Goal: Task Accomplishment & Management: Complete application form

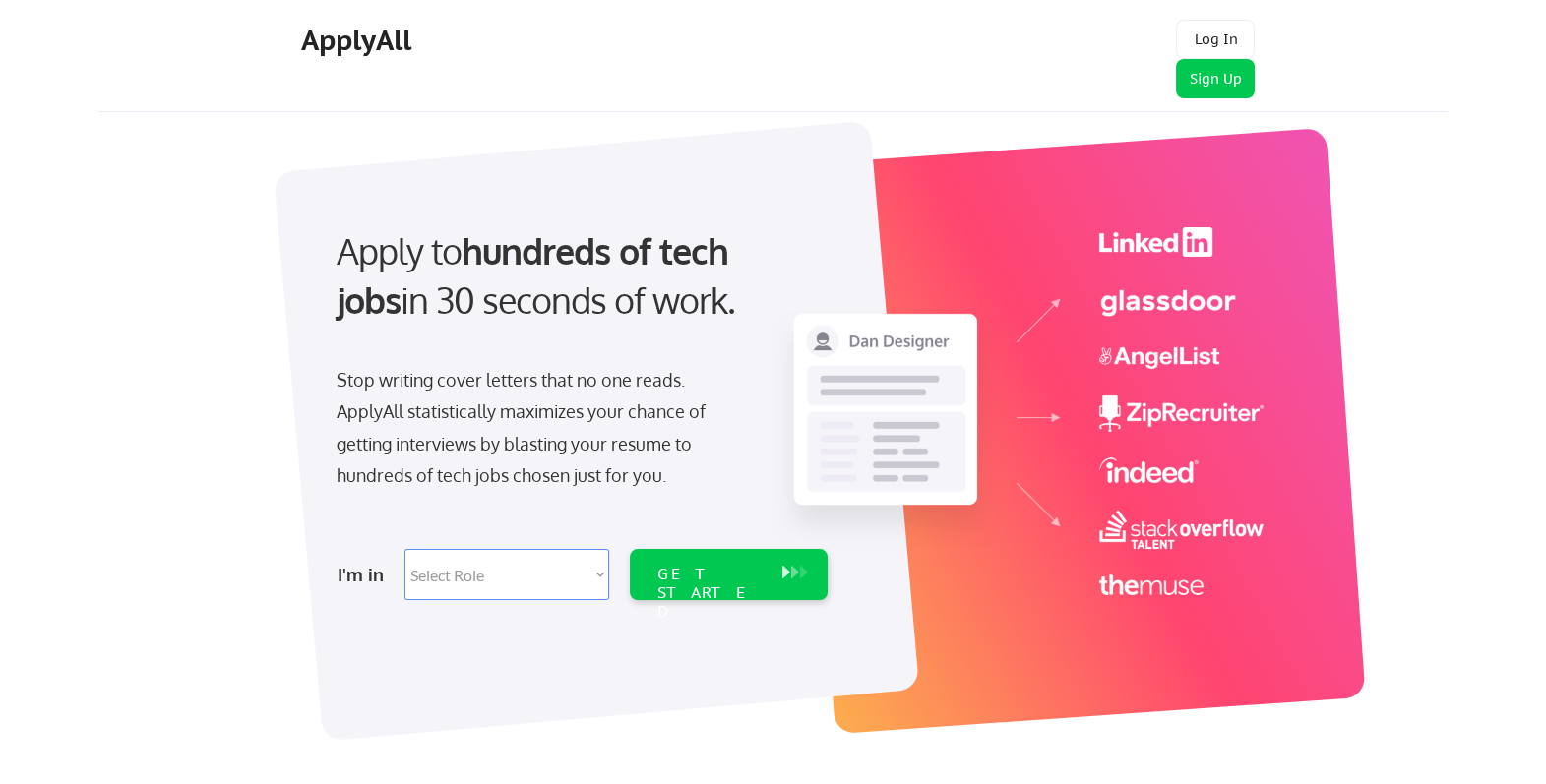
click at [530, 570] on select "Select Role Software Engineering Product Management Customer Success Sales UI/U…" at bounding box center [507, 574] width 205 height 51
select select ""technical_project_program_mgmt""
click at [404, 549] on select "Select Role Software Engineering Product Management Customer Success Sales UI/U…" at bounding box center [507, 574] width 205 height 51
select select ""technical_project_program_mgmt""
click at [708, 581] on div "GET STARTED" at bounding box center [710, 593] width 105 height 57
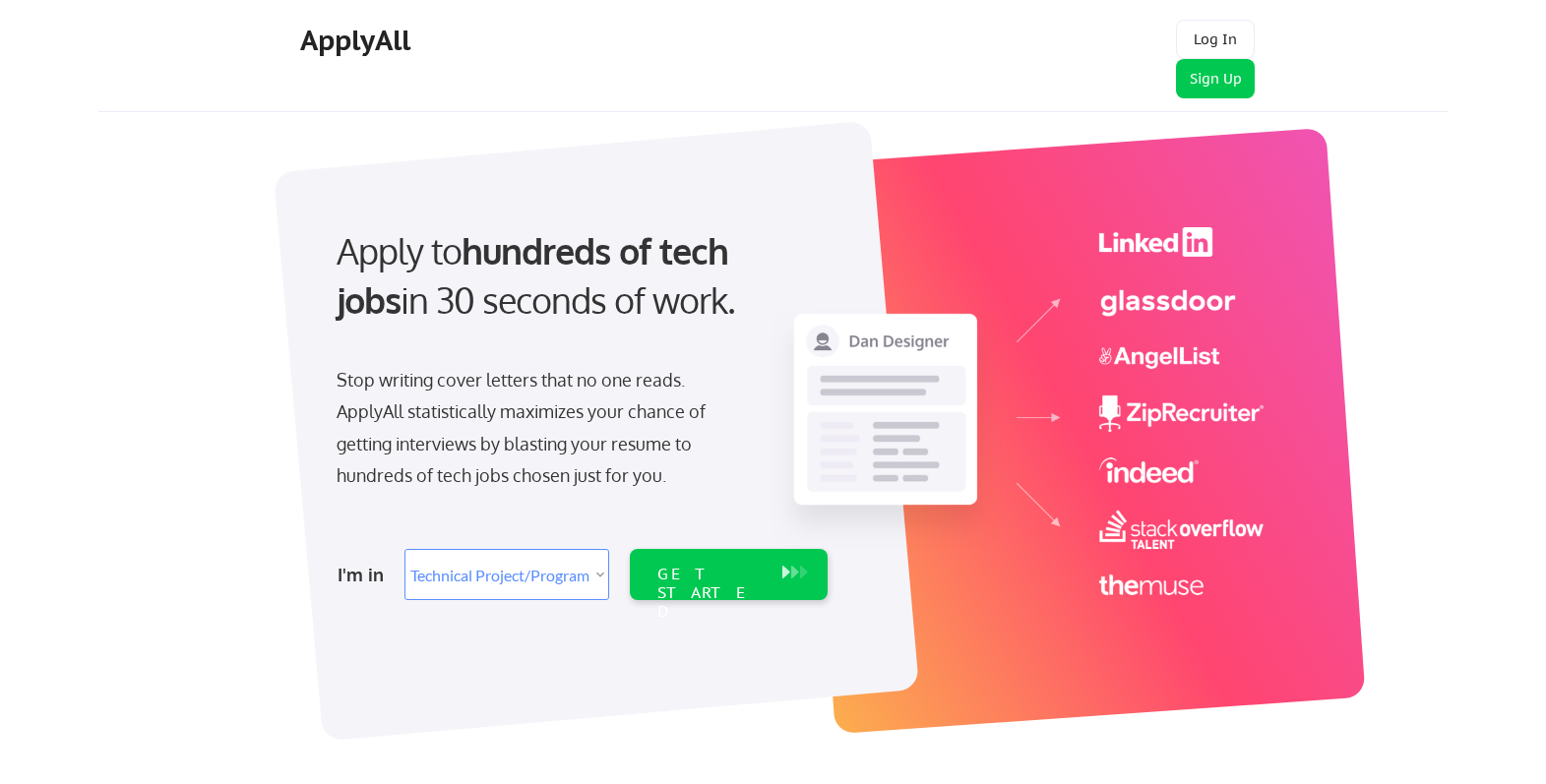
select select ""technical_project_program_mgmt""
click at [730, 574] on div "GET STARTED" at bounding box center [710, 593] width 105 height 57
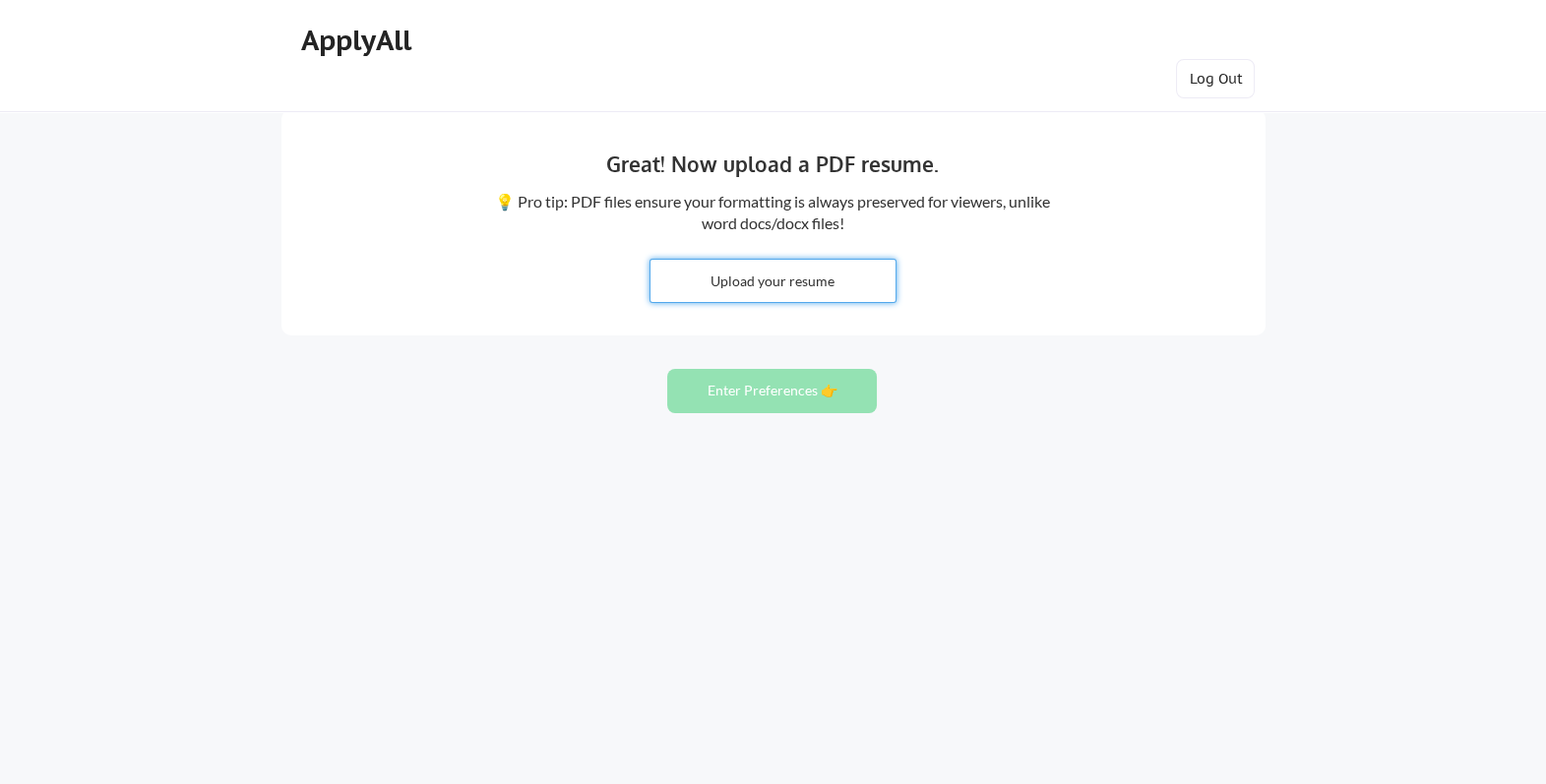
click at [801, 284] on input "file" at bounding box center [773, 280] width 245 height 42
type input "C:\fakepath\Matt Miller_PgM.docx"
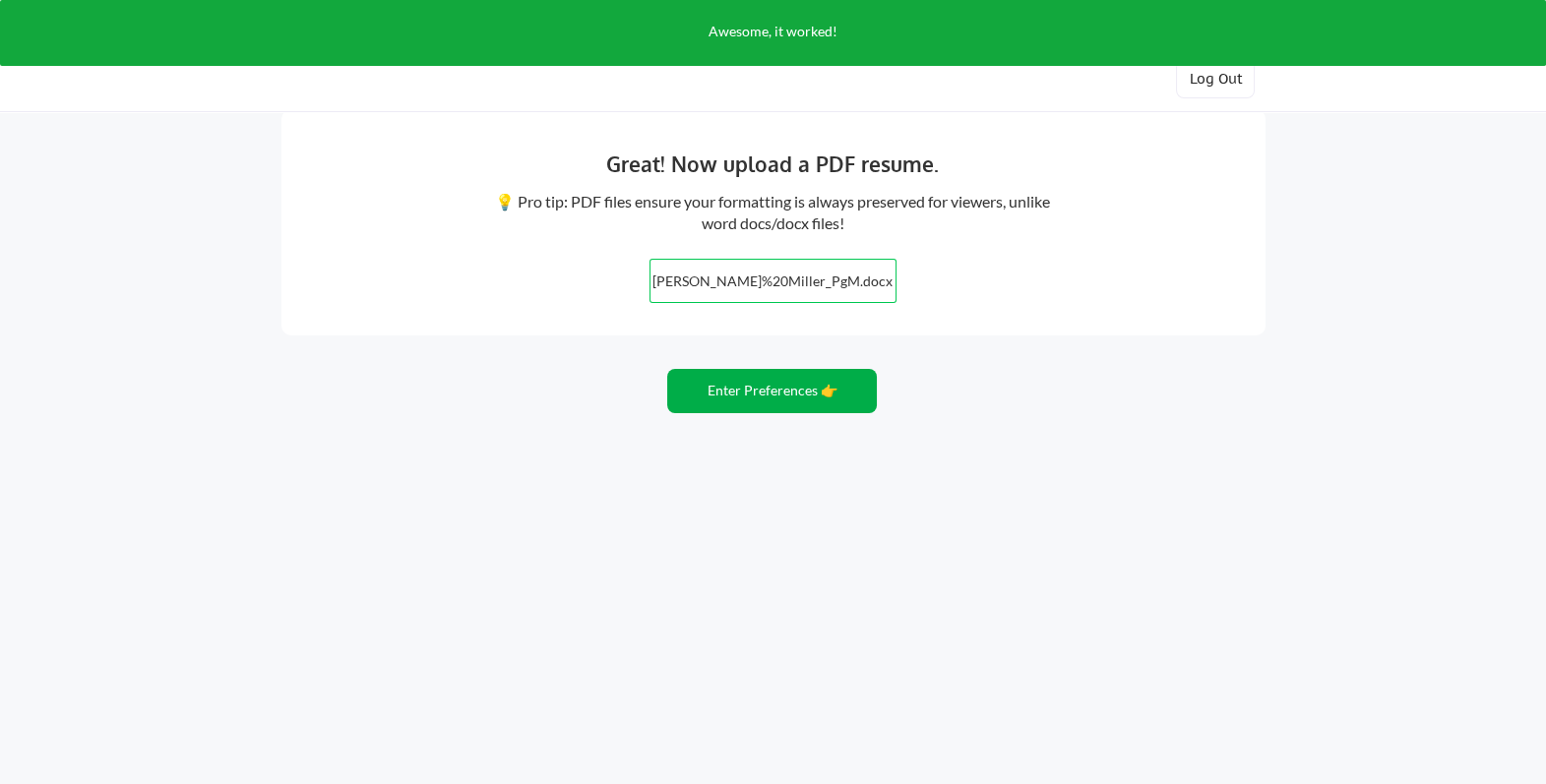
click at [802, 387] on button "Enter Preferences 👉" at bounding box center [772, 391] width 210 height 44
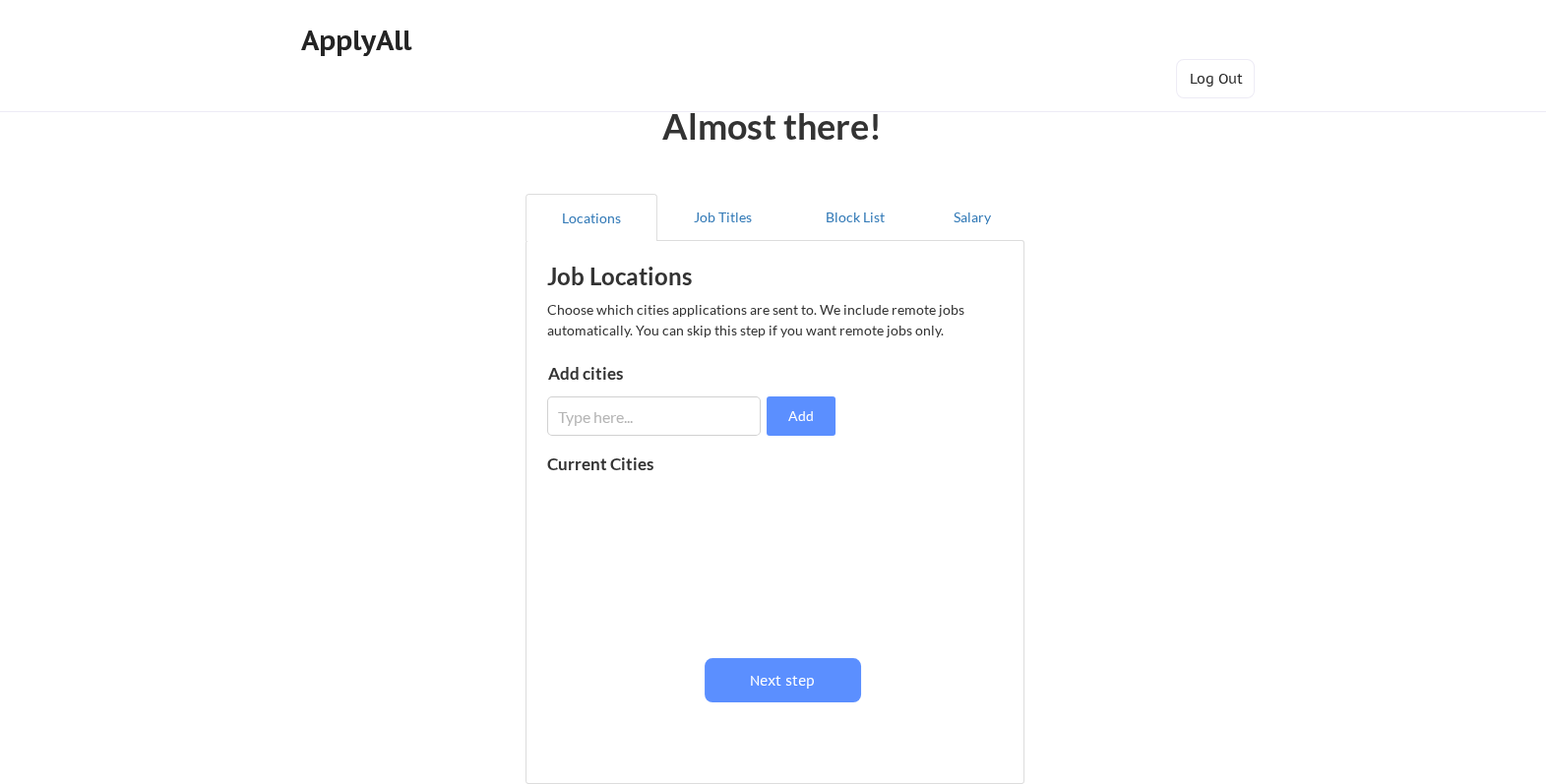
click at [712, 414] on input "input" at bounding box center [653, 416] width 214 height 39
type input "r"
type input "Reston"
click at [806, 411] on button "Add" at bounding box center [801, 416] width 69 height 39
click at [774, 501] on button at bounding box center [774, 502] width 15 height 15
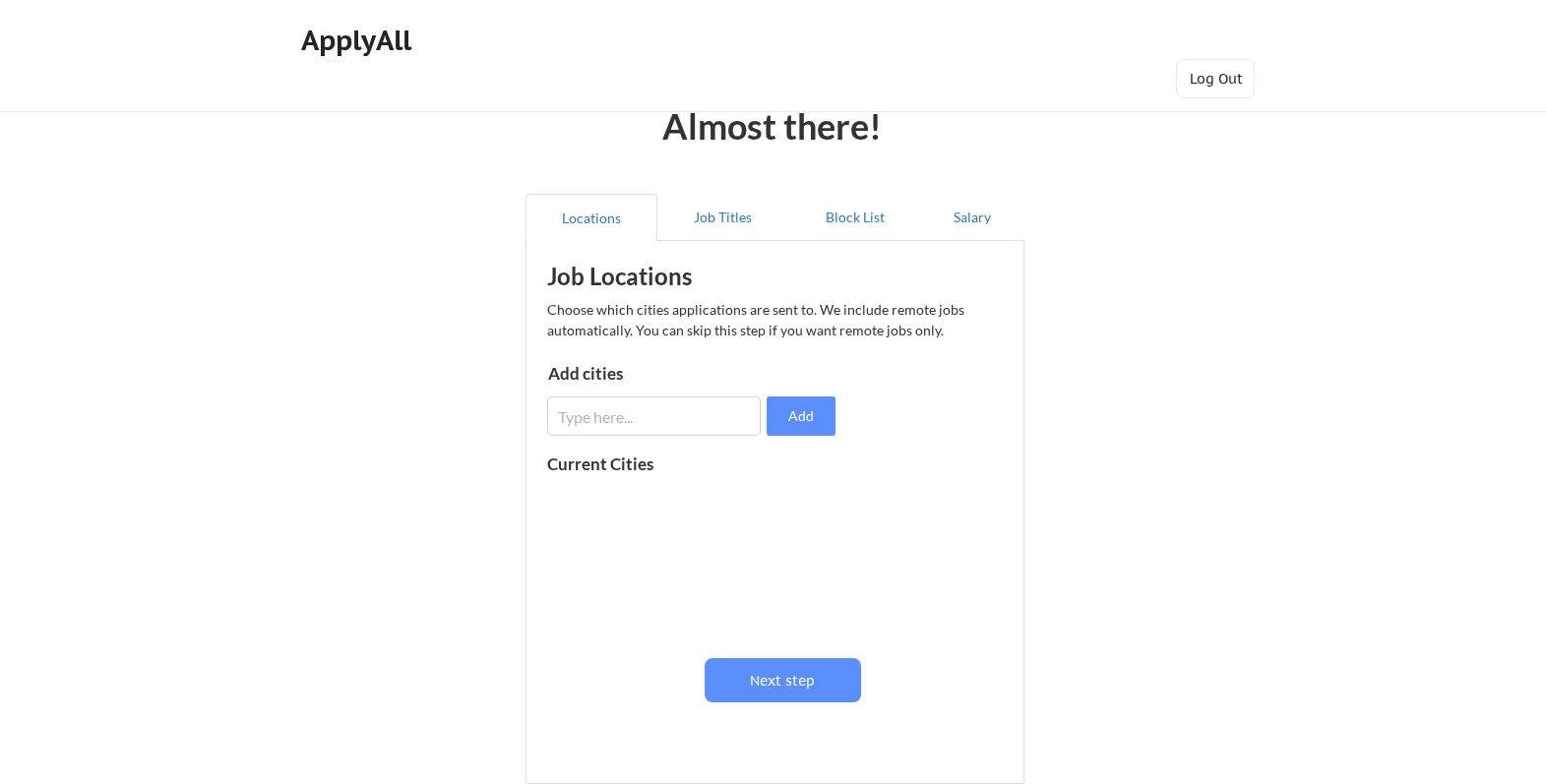
click at [637, 406] on input "input" at bounding box center [653, 416] width 214 height 39
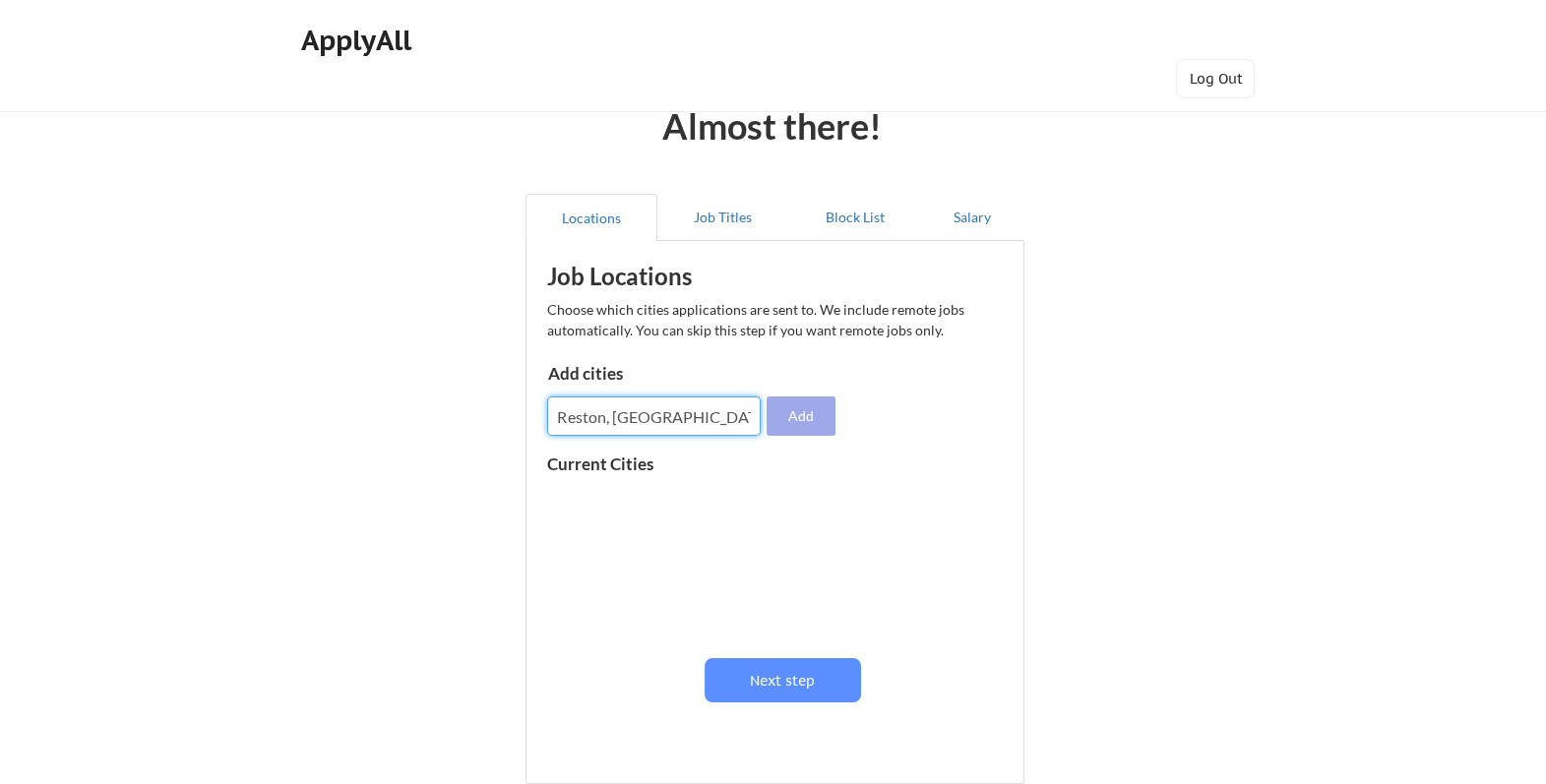
type input "Reston, VA"
click at [813, 424] on button "Add" at bounding box center [801, 416] width 69 height 39
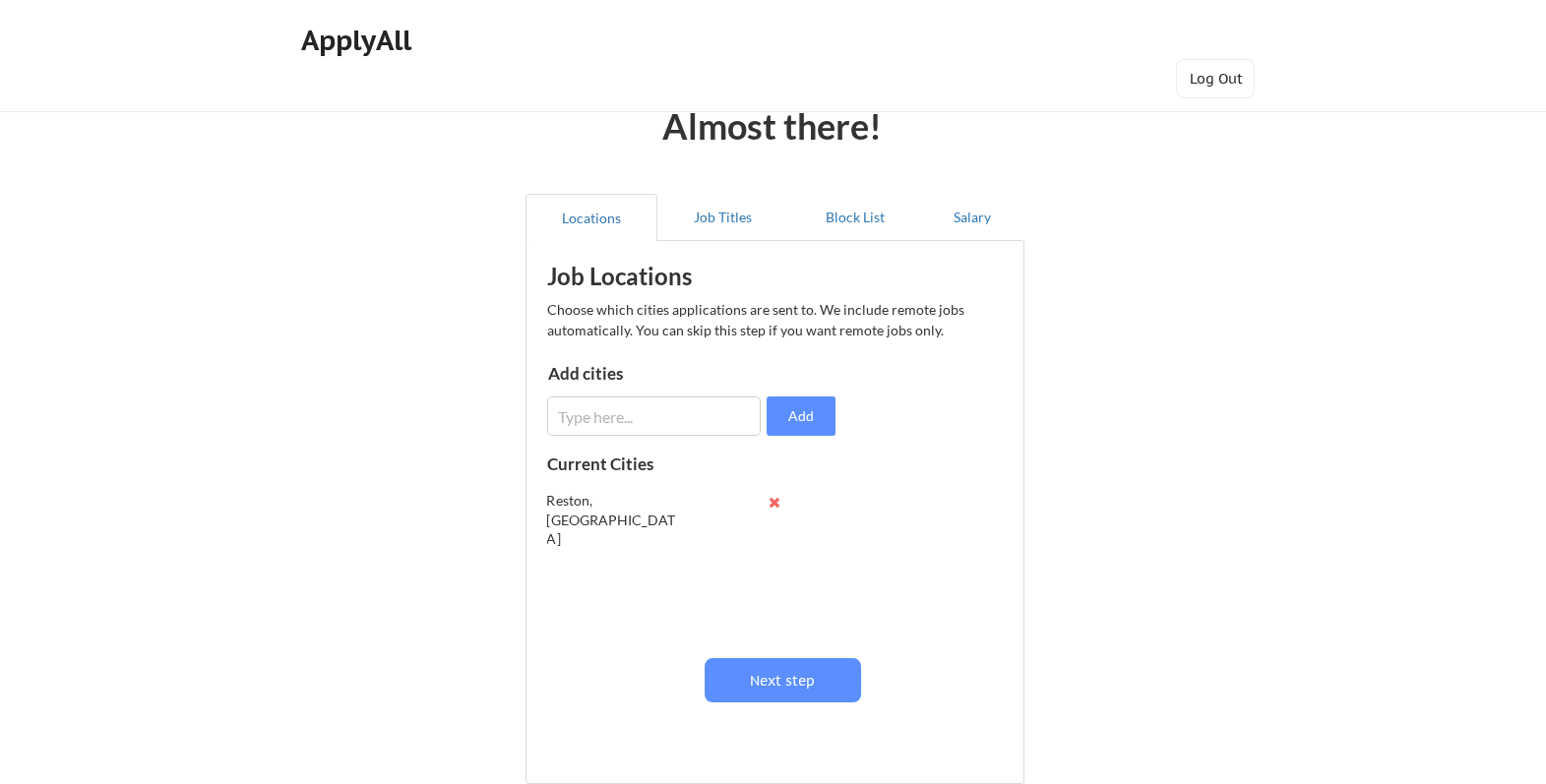
click at [614, 405] on input "input" at bounding box center [653, 416] width 214 height 39
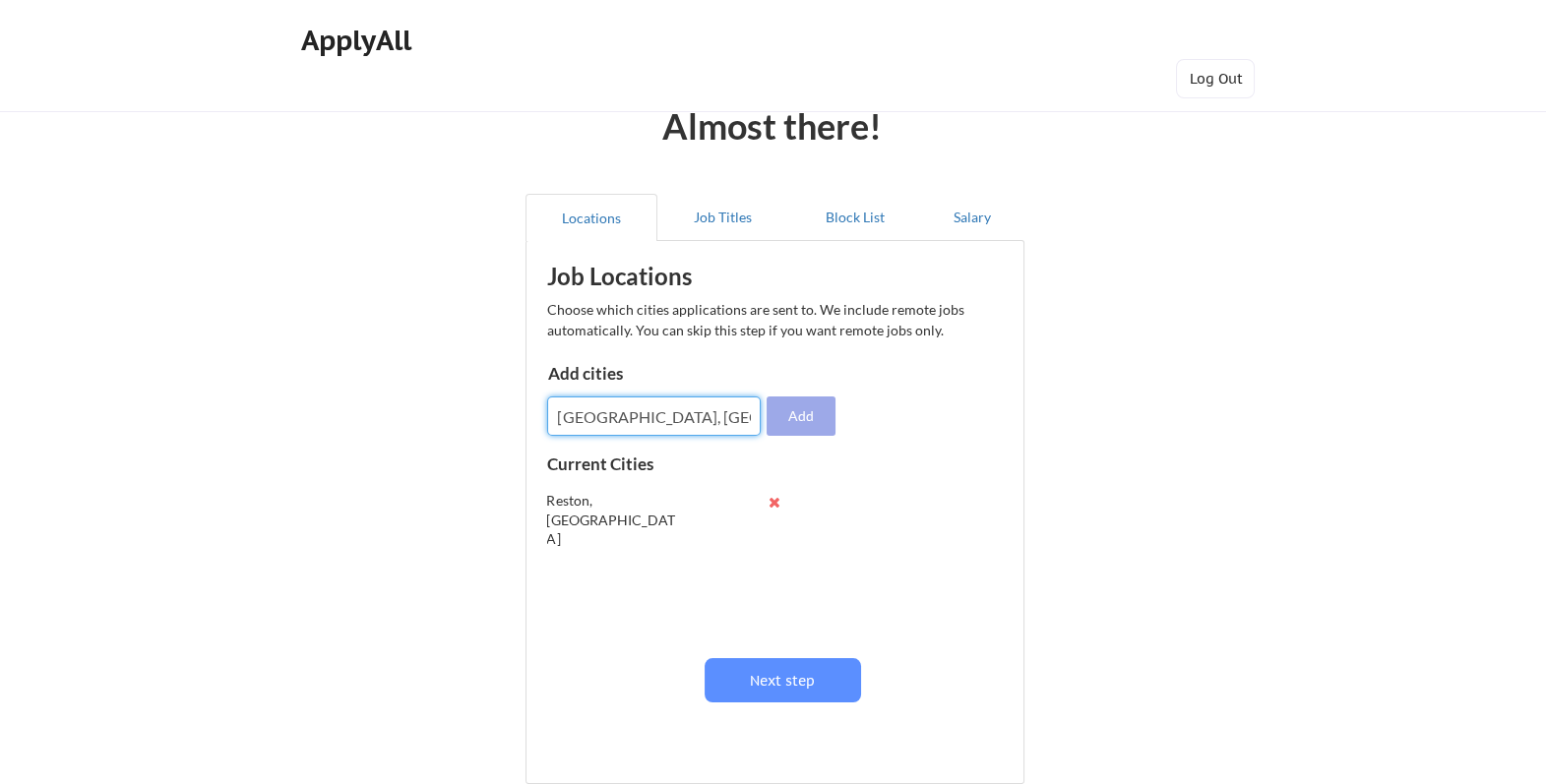
type input "McLean, VA"
click at [816, 421] on button "Add" at bounding box center [801, 416] width 69 height 39
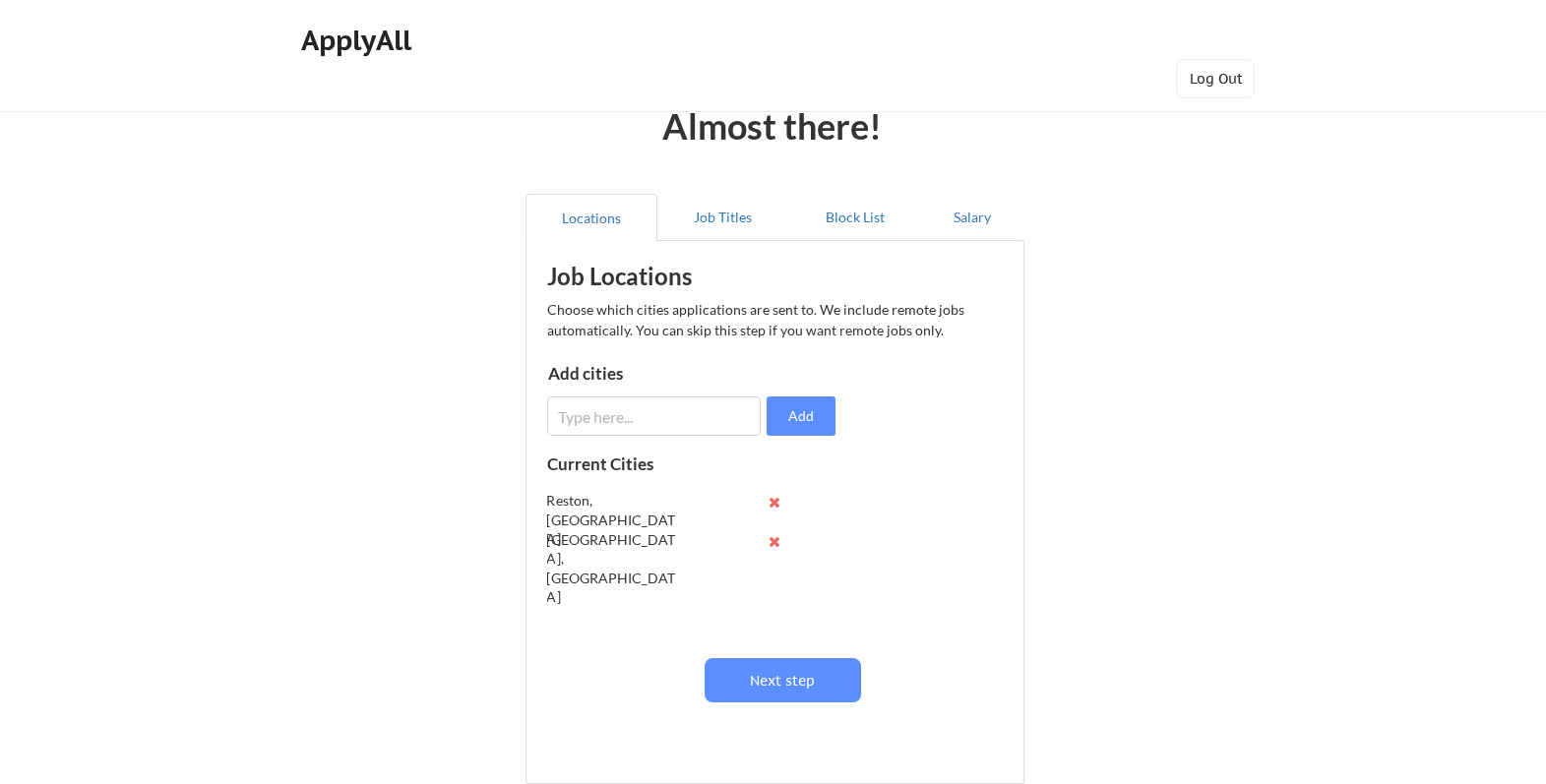
click at [618, 411] on input "input" at bounding box center [653, 416] width 214 height 39
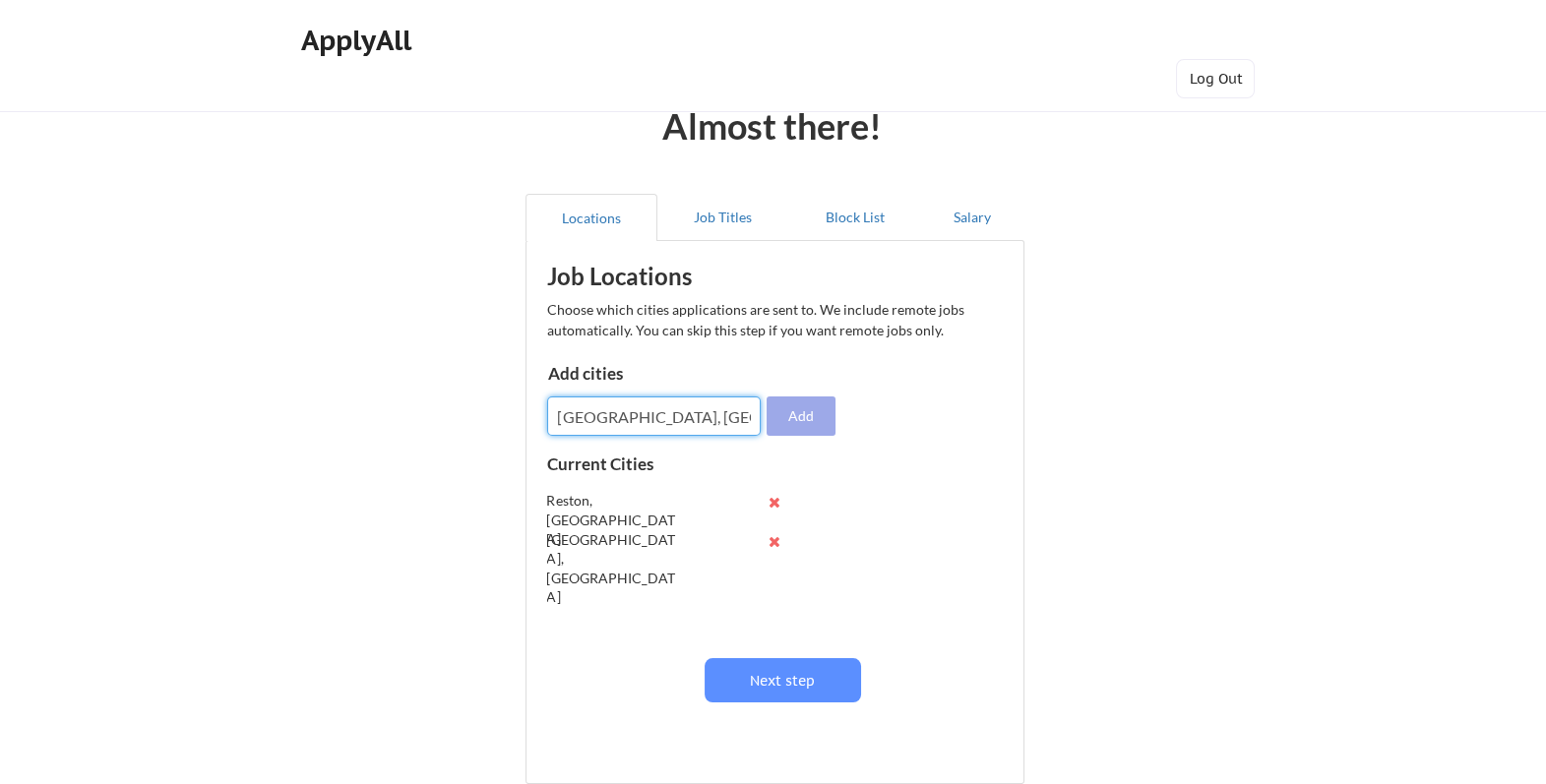
type input "Arlington, VA"
click at [818, 424] on button "Add" at bounding box center [801, 416] width 69 height 39
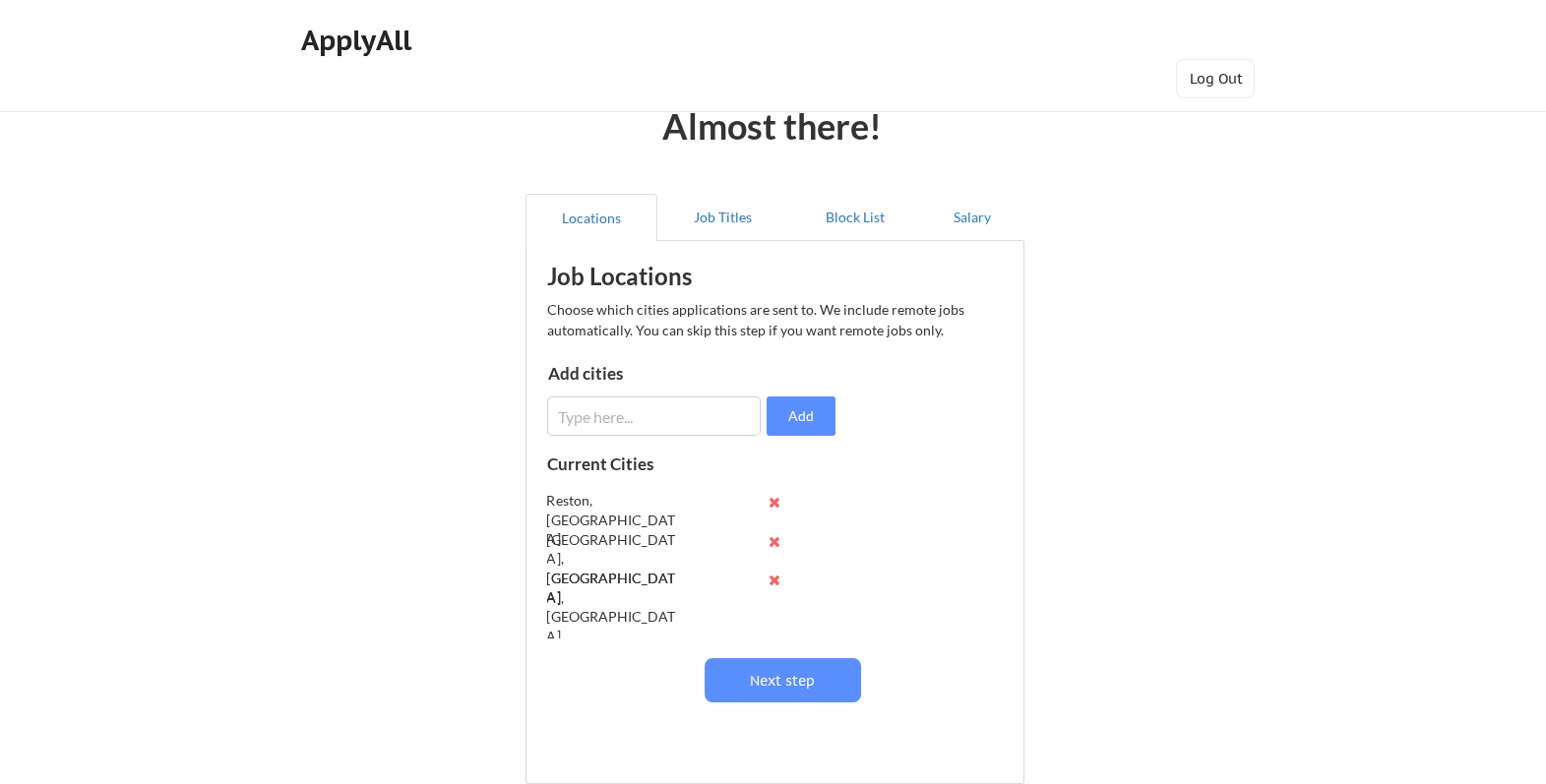
click at [631, 412] on input "input" at bounding box center [653, 416] width 214 height 39
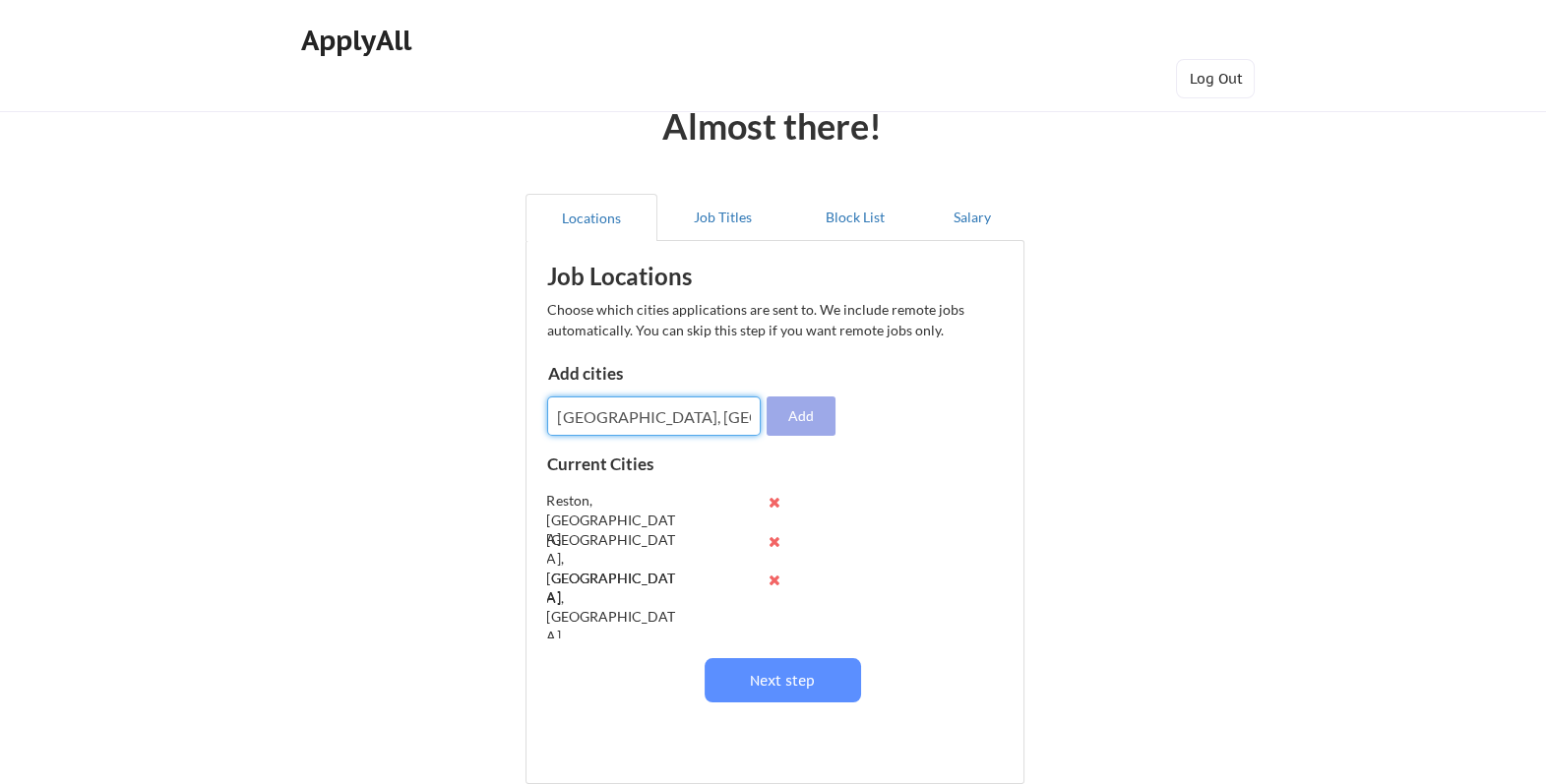
type input "Vienna, VA"
click at [794, 413] on button "Add" at bounding box center [801, 416] width 69 height 39
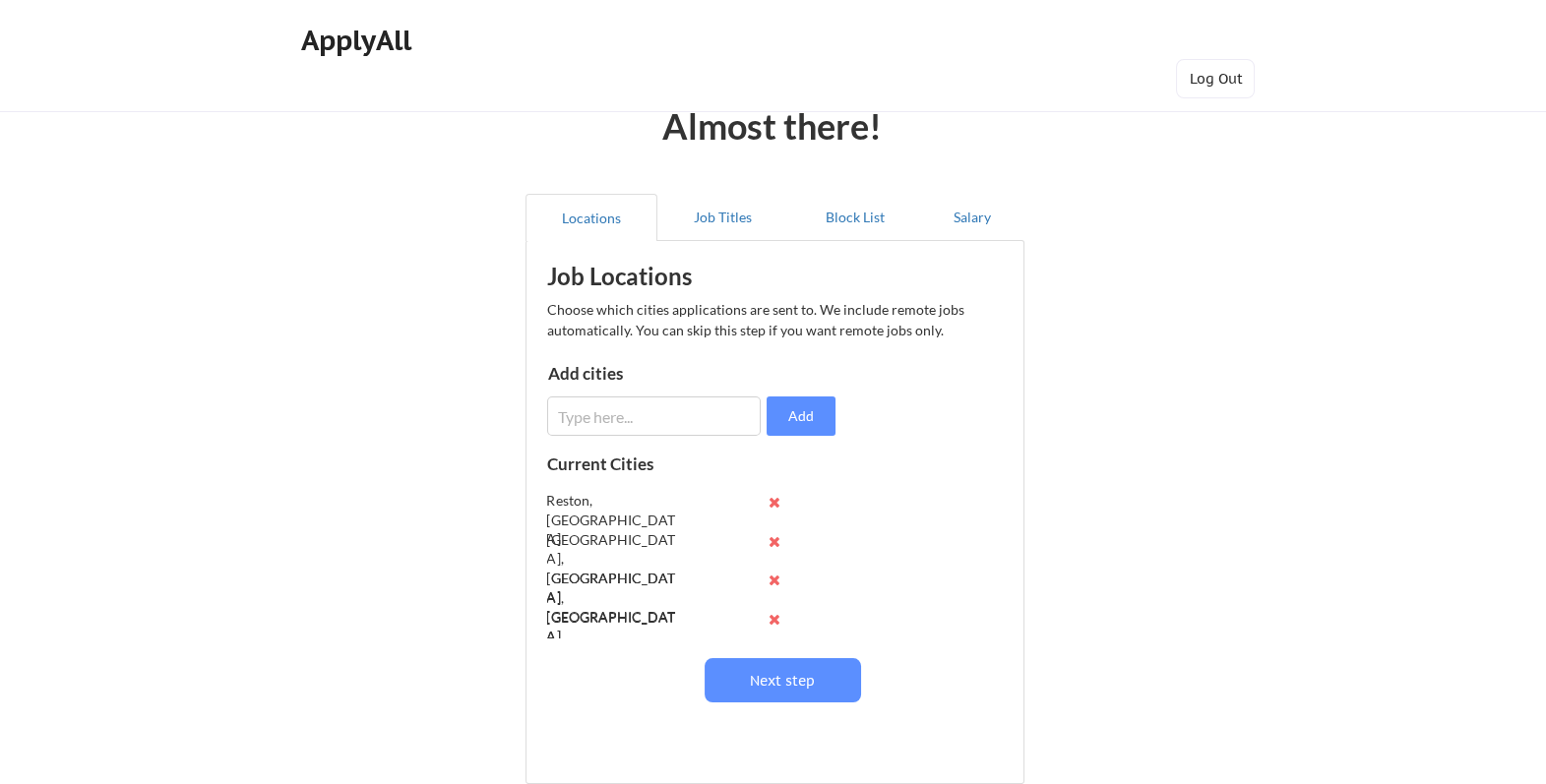
click at [599, 416] on input "input" at bounding box center [653, 416] width 214 height 39
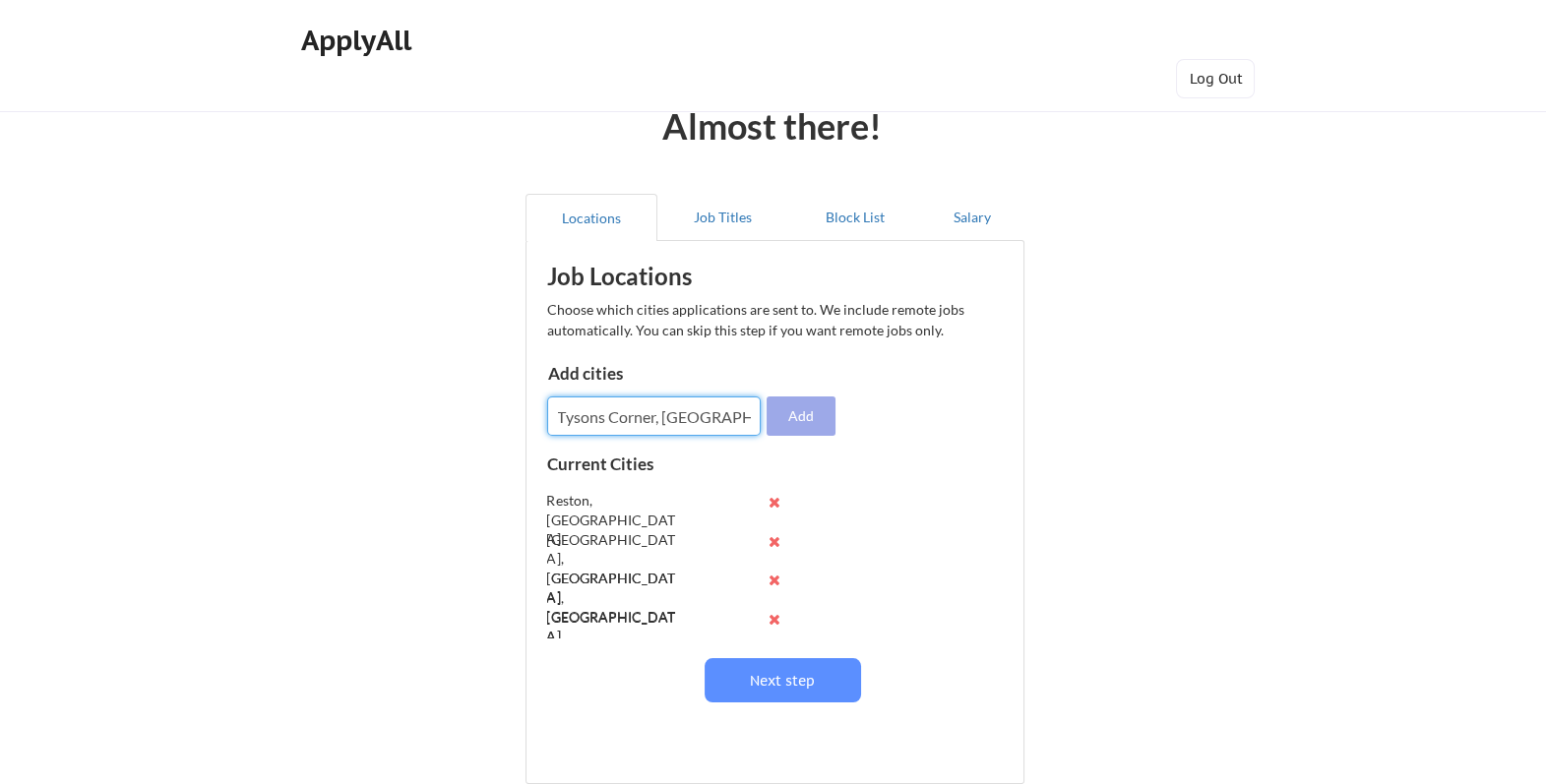
type input "Tysons Corner, VA"
click at [806, 410] on button "Add" at bounding box center [801, 416] width 69 height 39
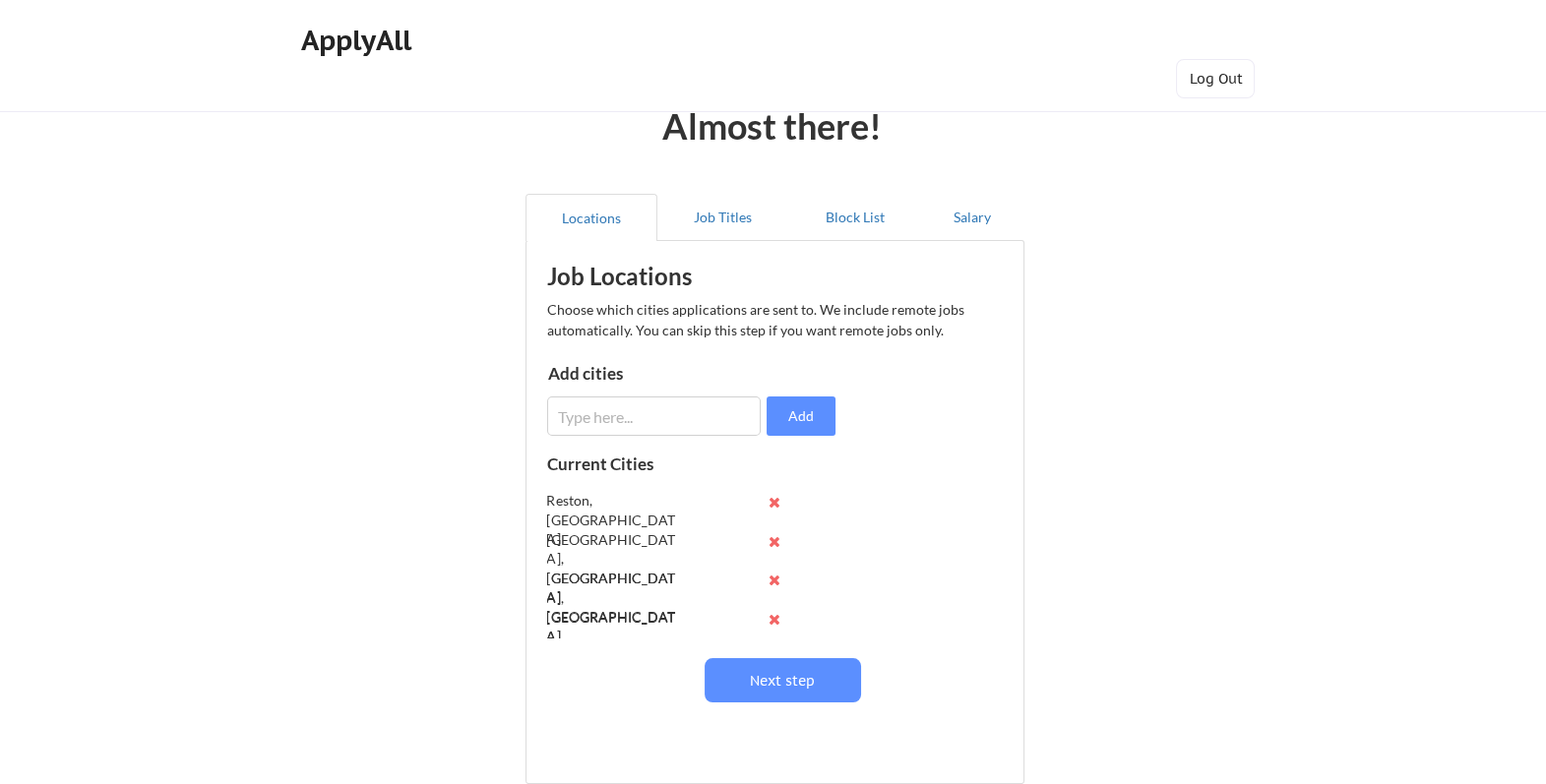
click at [612, 416] on input "input" at bounding box center [653, 416] width 214 height 39
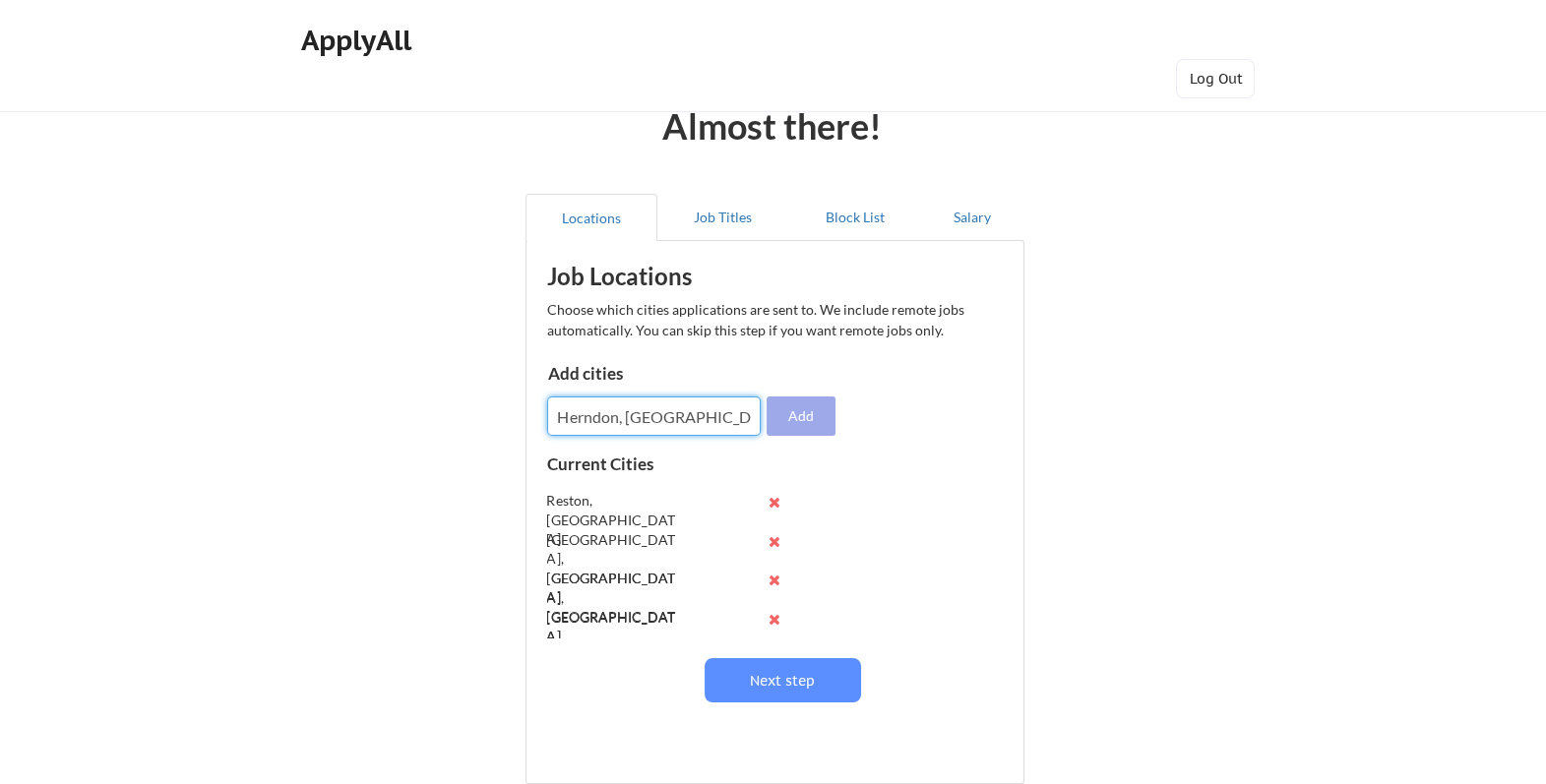
type input "Herndon, VA"
click at [787, 418] on button "Add" at bounding box center [801, 416] width 69 height 39
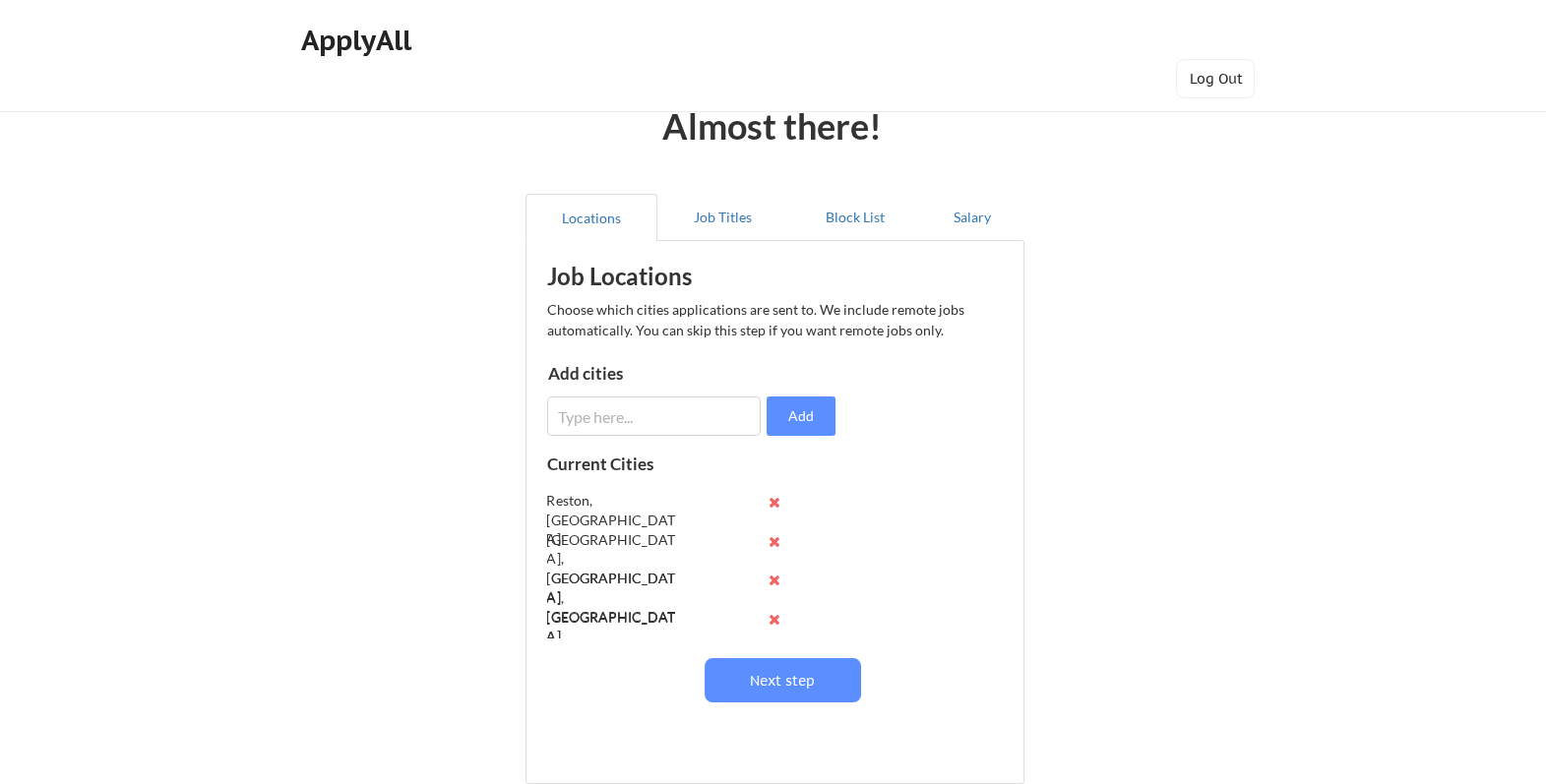
click at [628, 416] on input "input" at bounding box center [653, 416] width 214 height 39
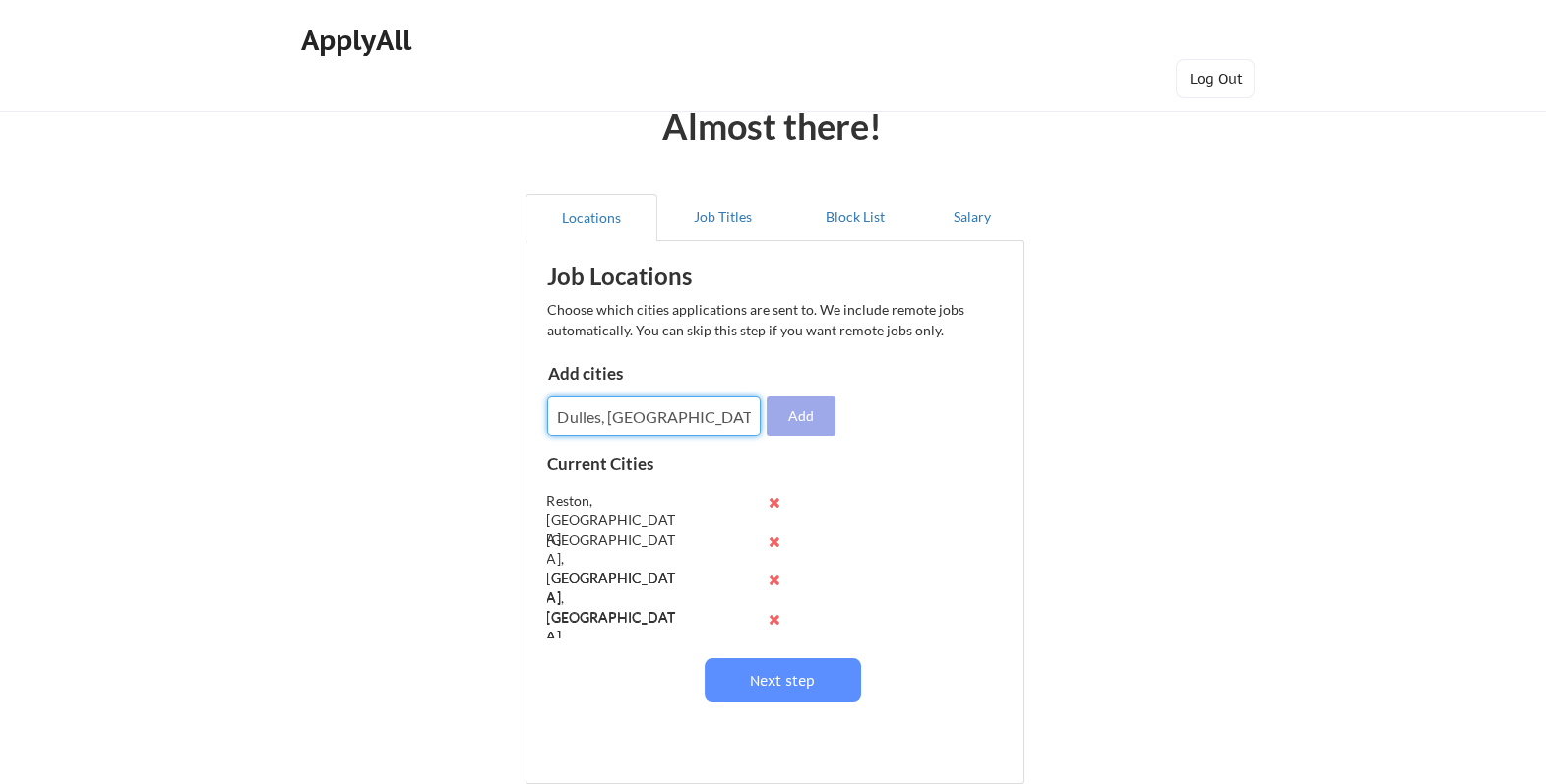
type input "Dulles, VA"
click at [782, 422] on button "Add" at bounding box center [801, 416] width 69 height 39
click at [687, 419] on input "input" at bounding box center [653, 416] width 214 height 39
type input "Ashburn, VA"
click at [806, 411] on button "Add" at bounding box center [801, 416] width 69 height 39
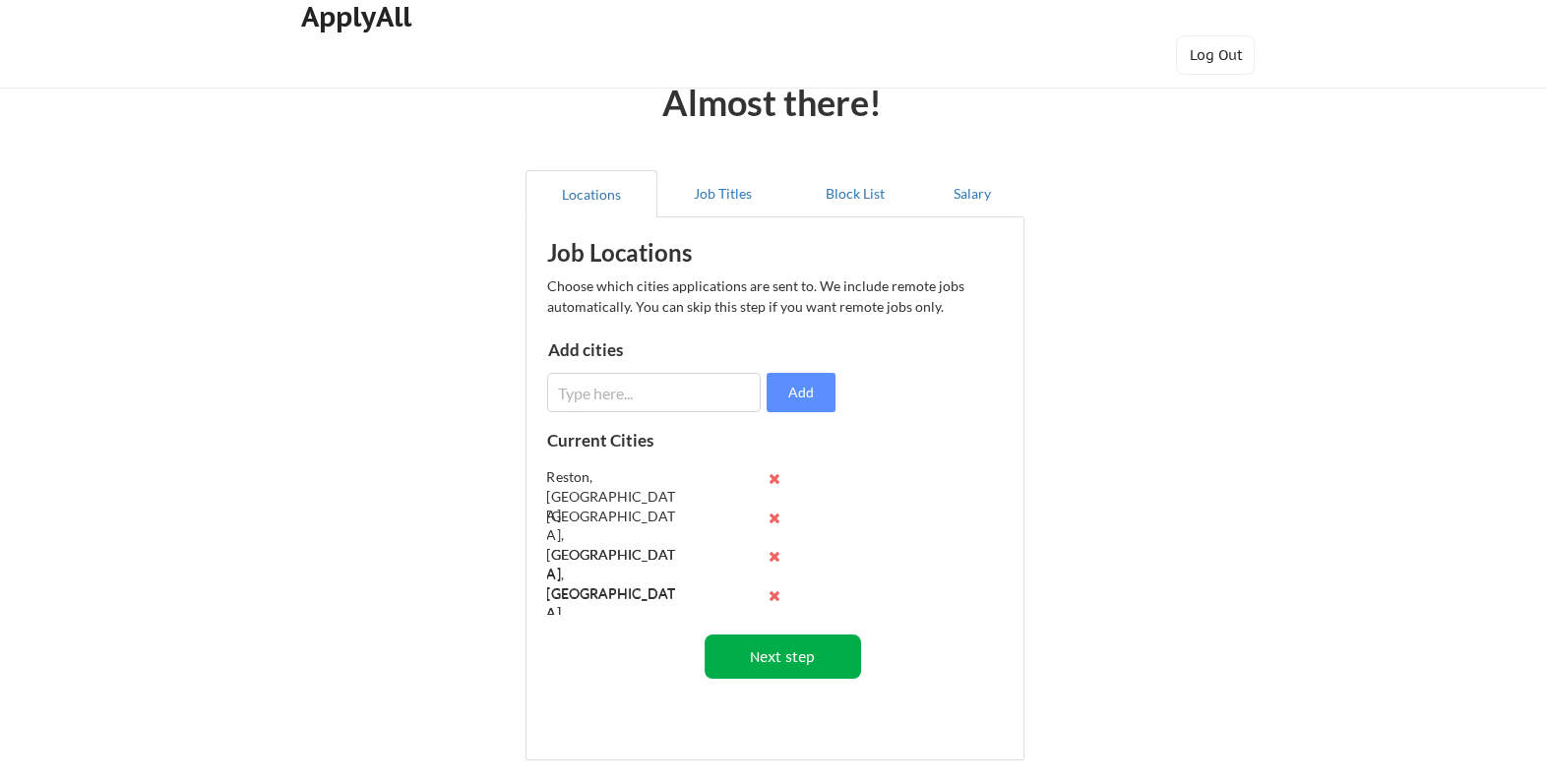
scroll to position [25, 0]
click at [806, 646] on button "Next step" at bounding box center [782, 655] width 156 height 44
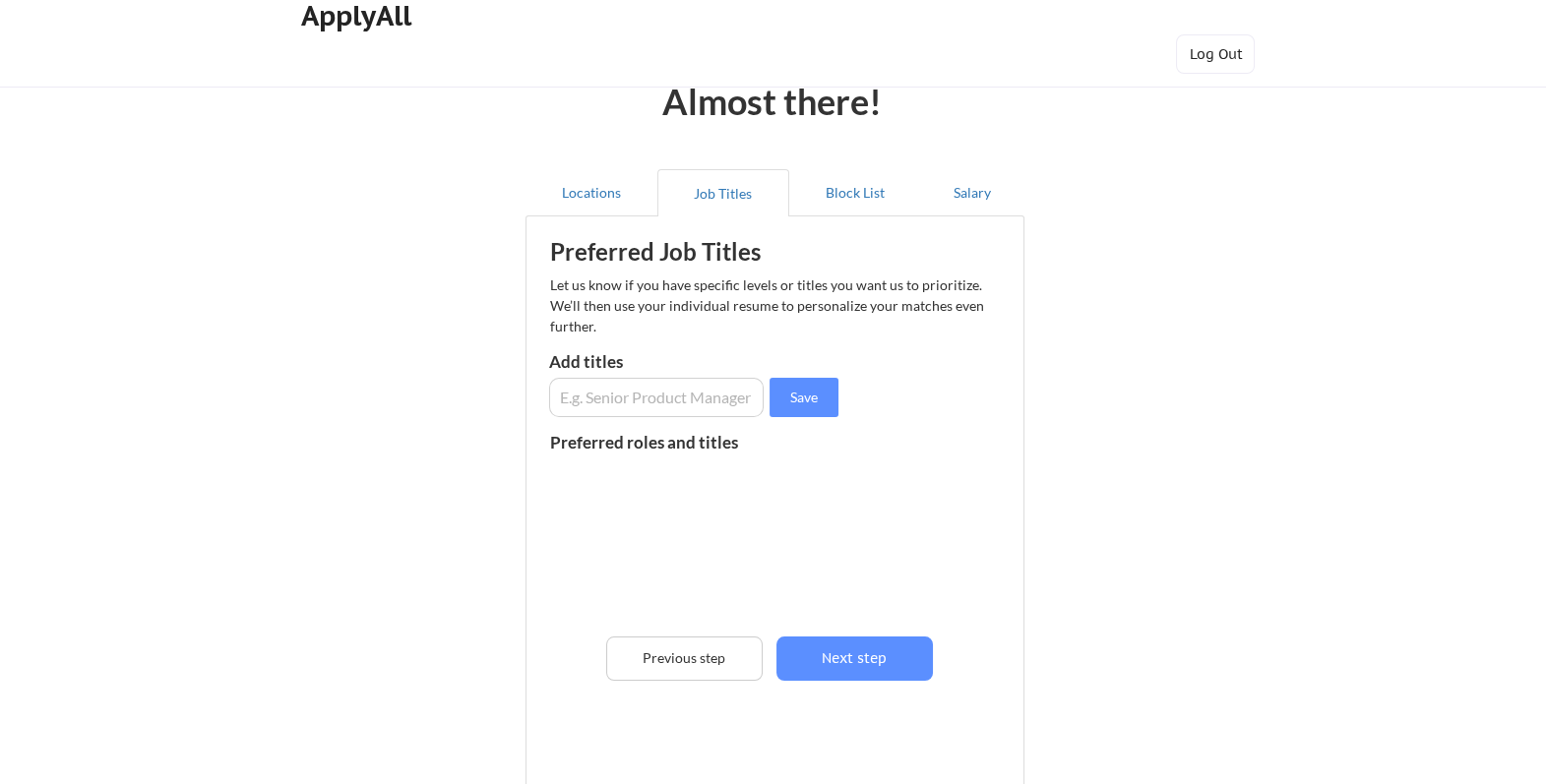
click at [699, 398] on input "input" at bounding box center [656, 397] width 215 height 39
type input "Program Manager"
click at [792, 403] on button "Save" at bounding box center [804, 397] width 69 height 39
click at [675, 395] on input "input" at bounding box center [656, 397] width 215 height 39
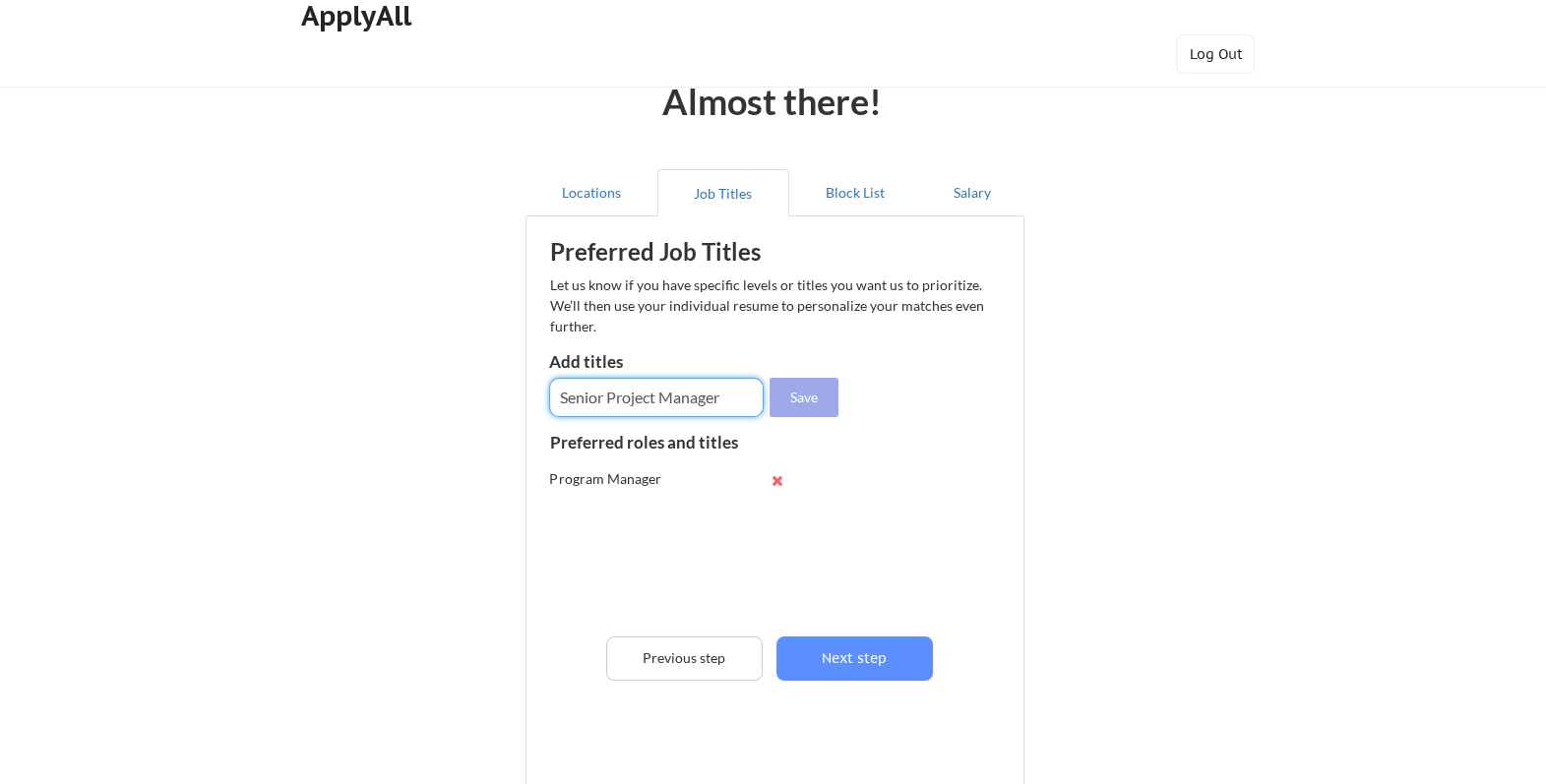
type input "Senior Project Manager"
click at [809, 398] on button "Save" at bounding box center [804, 397] width 69 height 39
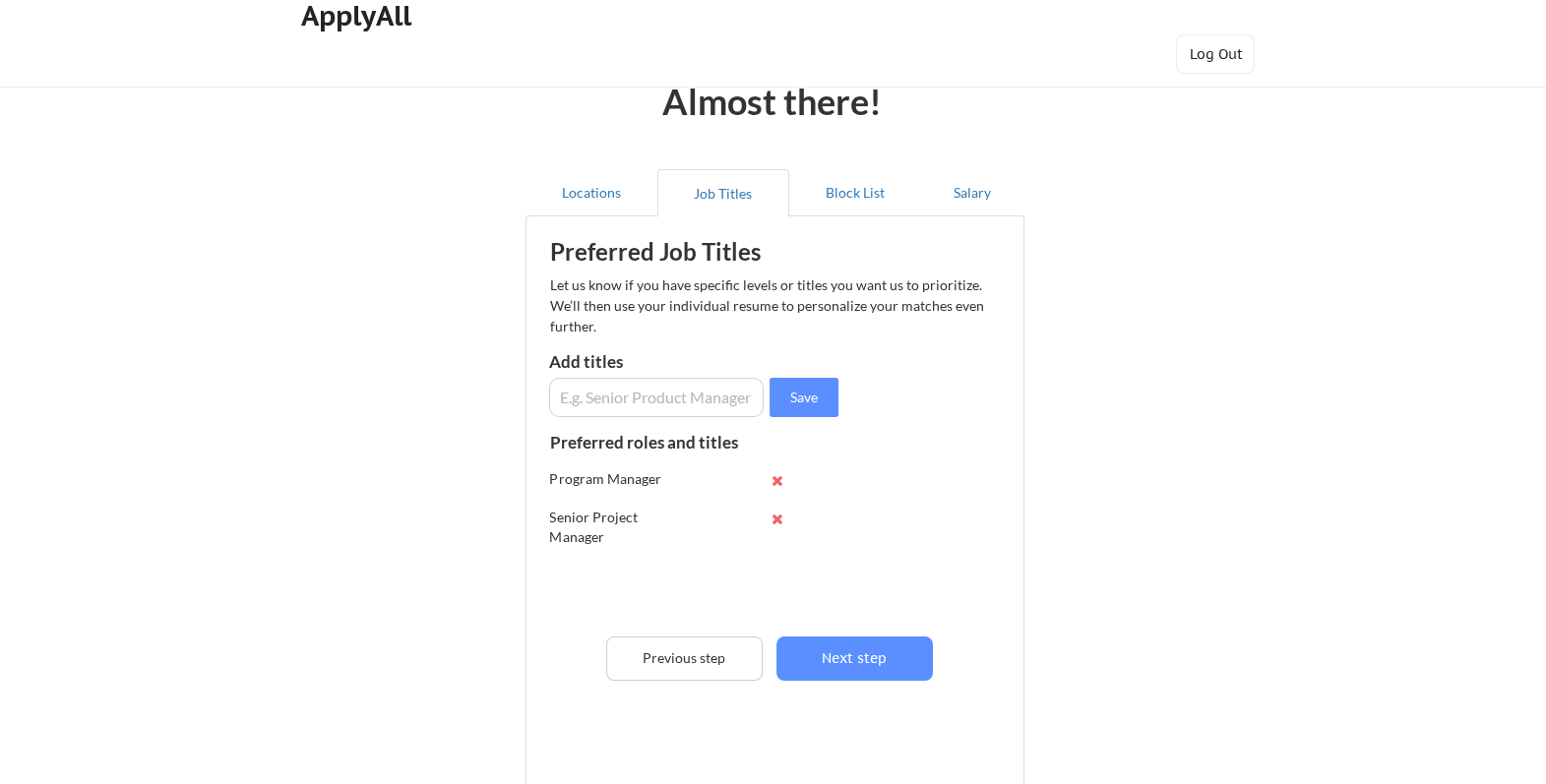
click at [666, 400] on input "input" at bounding box center [656, 397] width 215 height 39
type input "Technical Project Manager"
click at [792, 404] on button "Save" at bounding box center [804, 397] width 69 height 39
click at [612, 392] on input "input" at bounding box center [656, 397] width 215 height 39
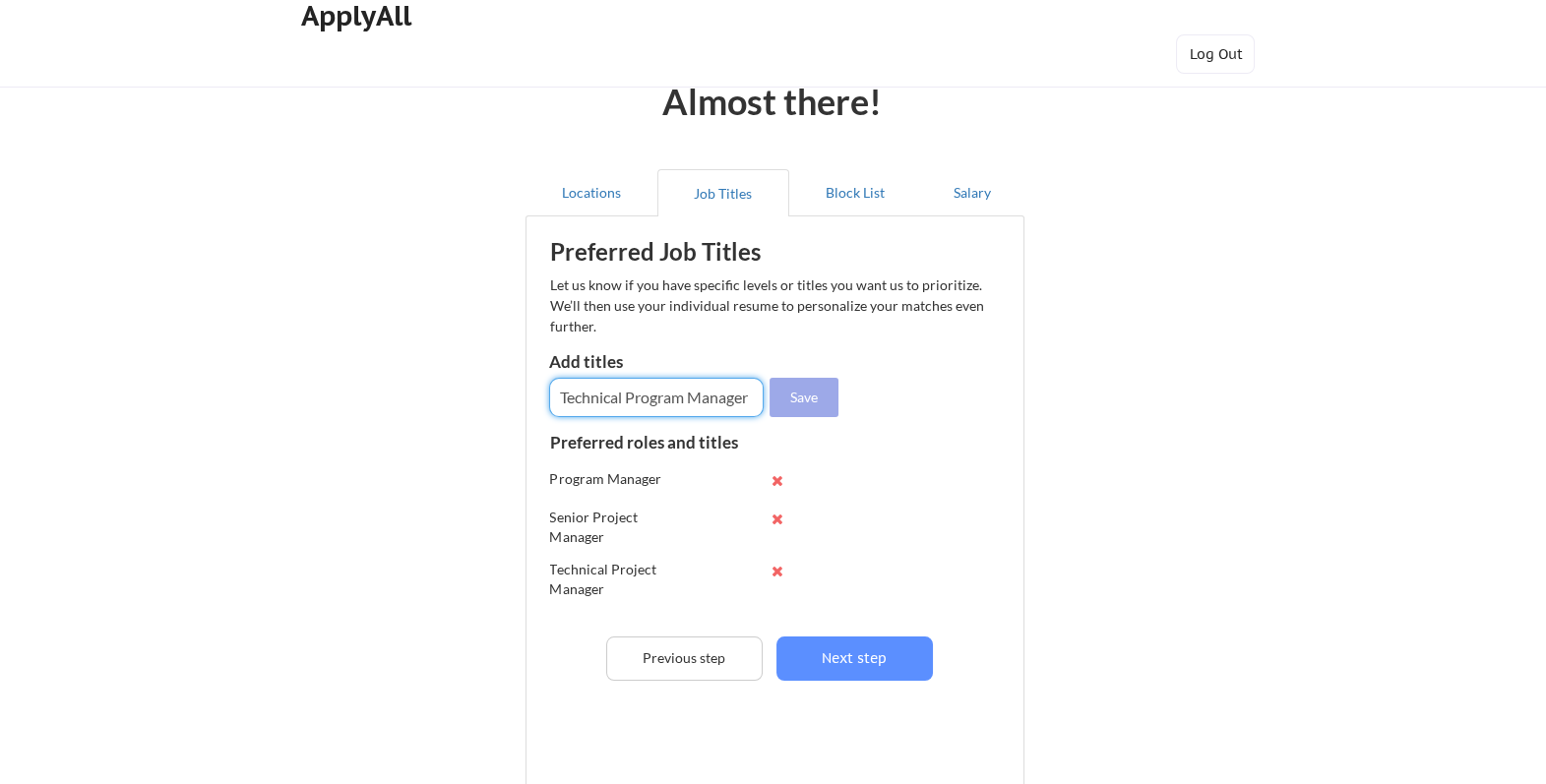
type input "Technical Program Manager"
click at [816, 406] on button "Save" at bounding box center [804, 397] width 69 height 39
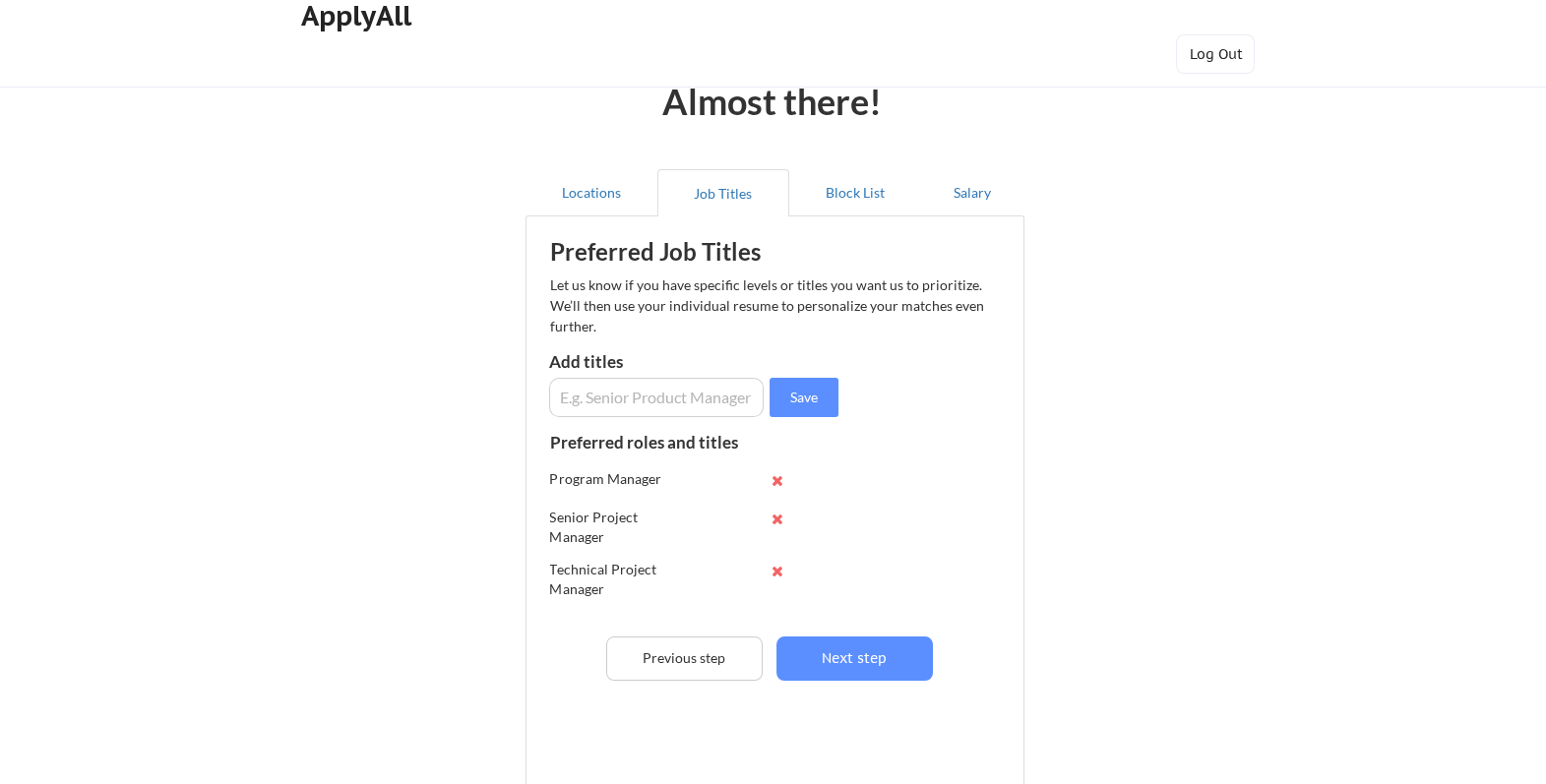
scroll to position [38, 0]
click at [633, 391] on input "input" at bounding box center [656, 397] width 215 height 39
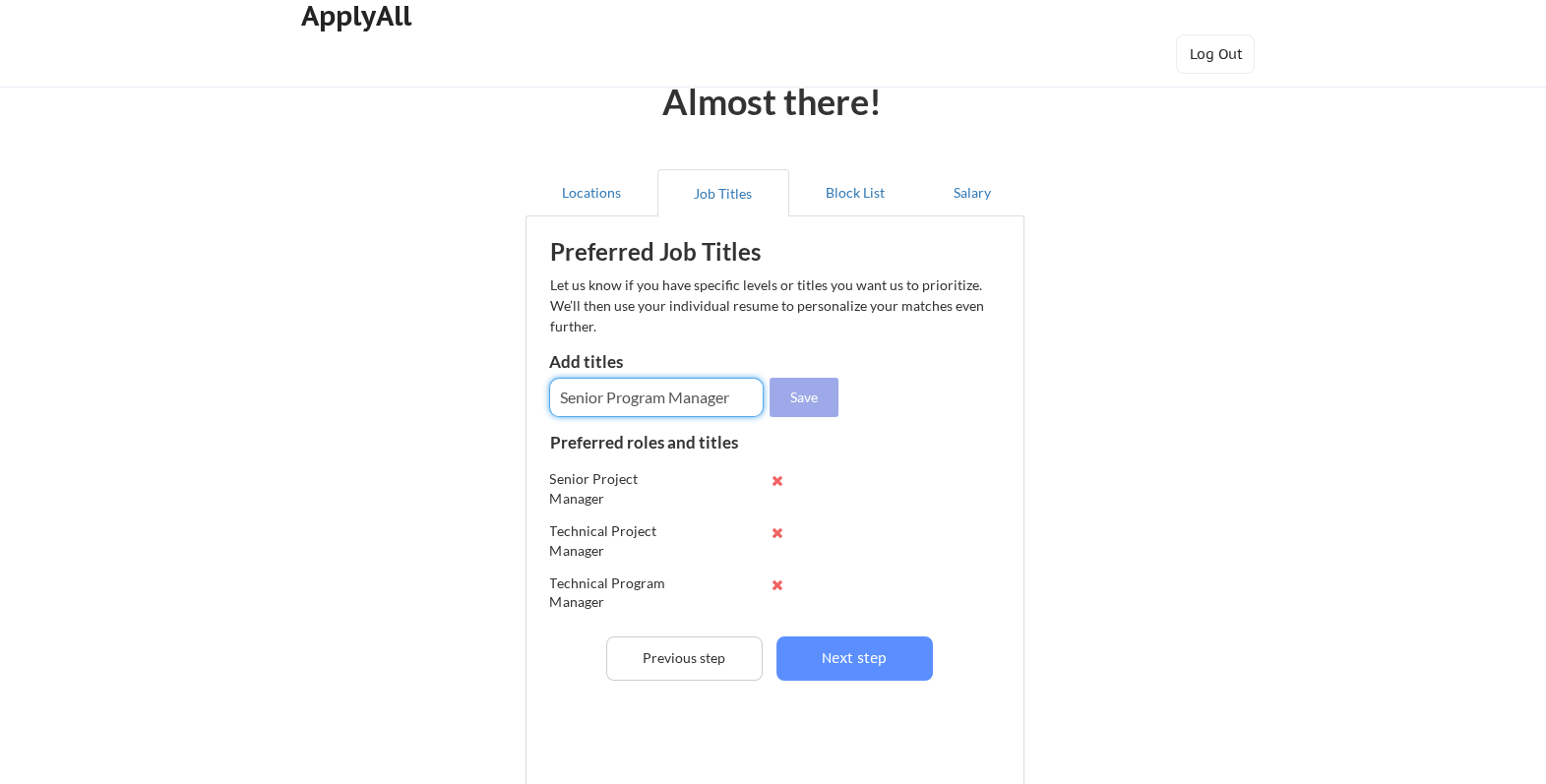
type input "Senior Program Manager"
click at [807, 396] on button "Save" at bounding box center [804, 397] width 69 height 39
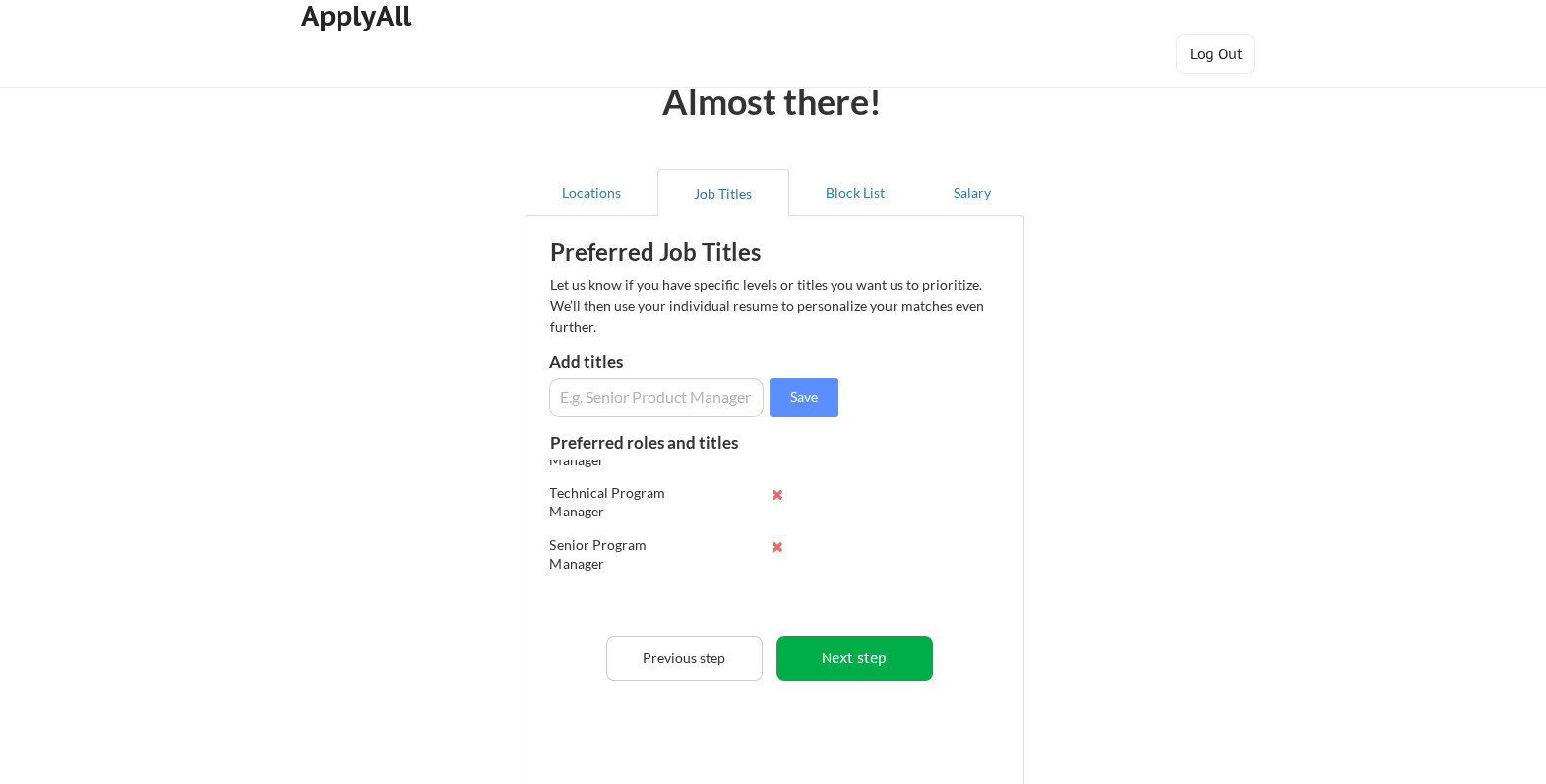
click at [855, 659] on button "Next step" at bounding box center [854, 658] width 156 height 44
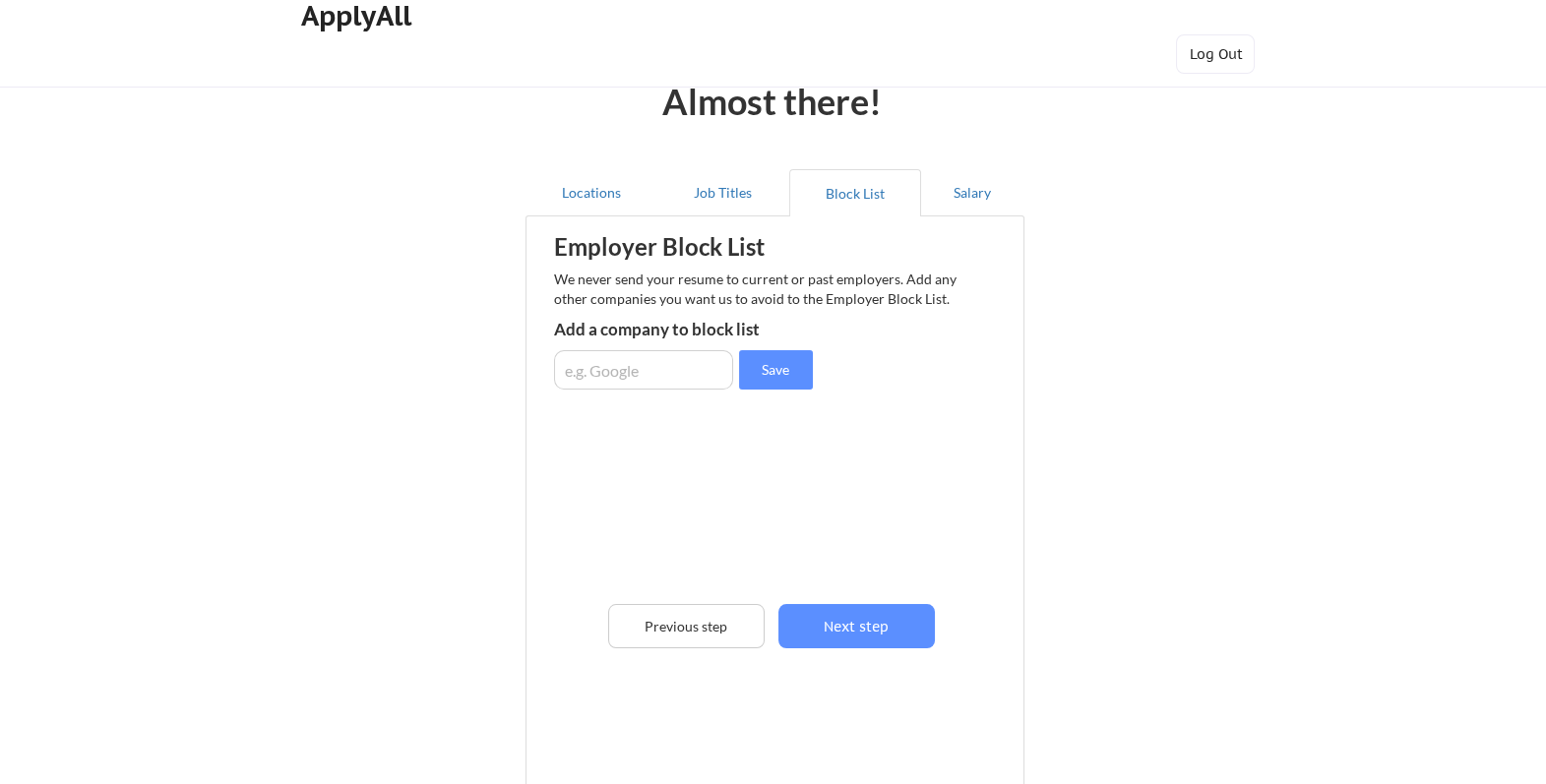
click at [669, 375] on input "input" at bounding box center [644, 370] width 179 height 39
type input "B"
click at [865, 630] on button "Next step" at bounding box center [856, 626] width 156 height 44
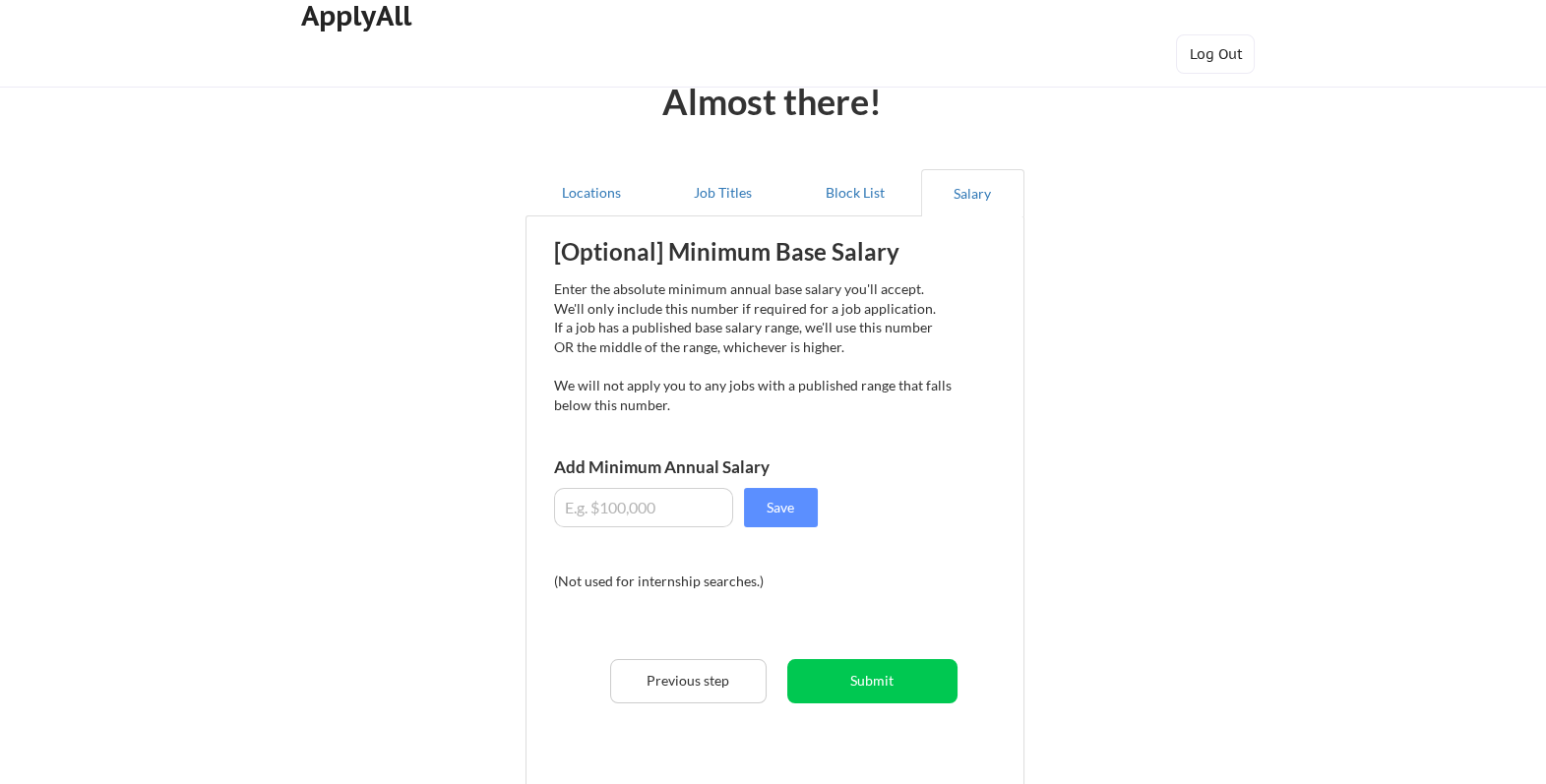
click at [666, 494] on input "input" at bounding box center [644, 508] width 179 height 39
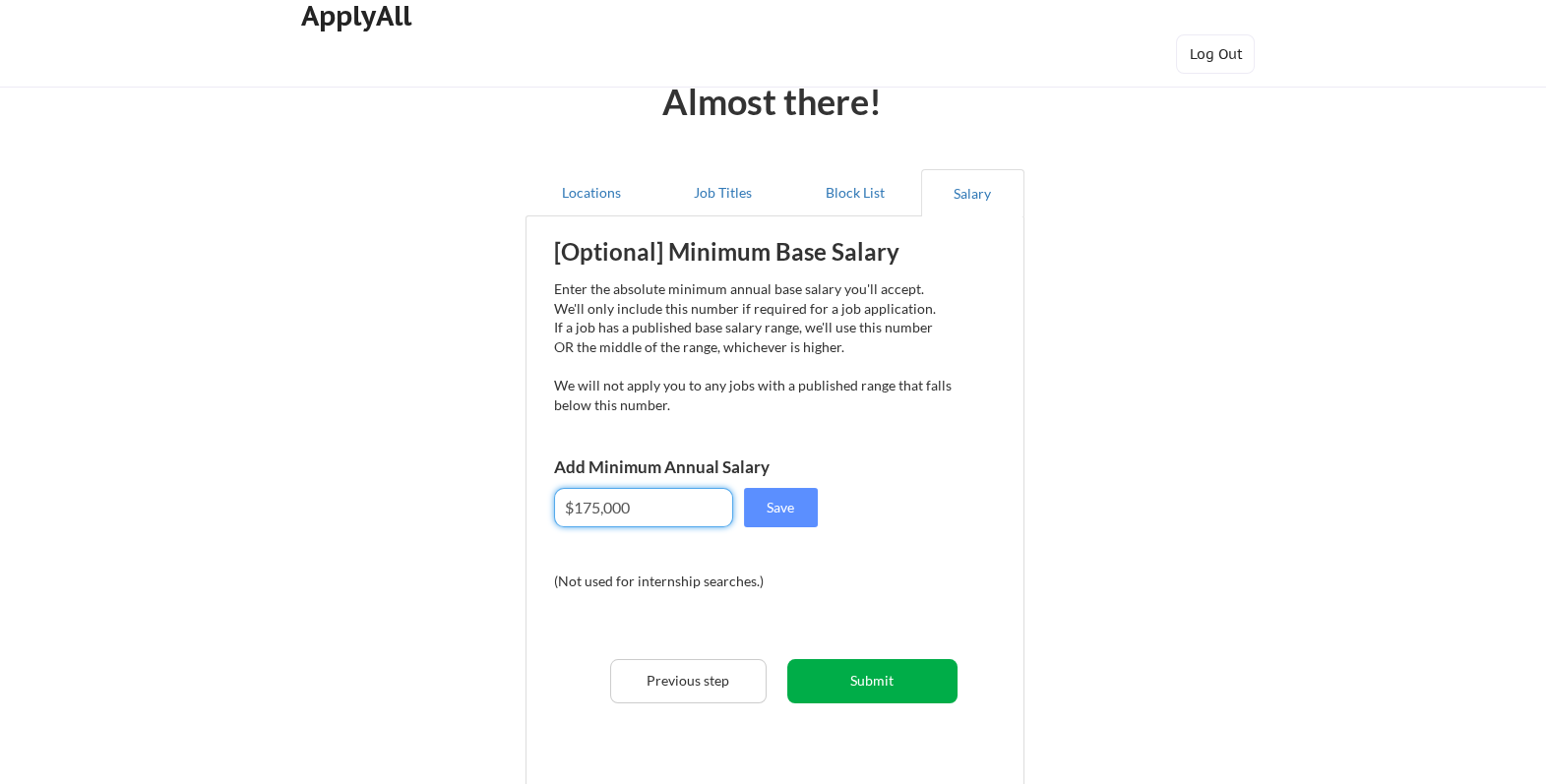
type input "$175,000"
click at [869, 677] on button "Submit" at bounding box center [872, 681] width 170 height 44
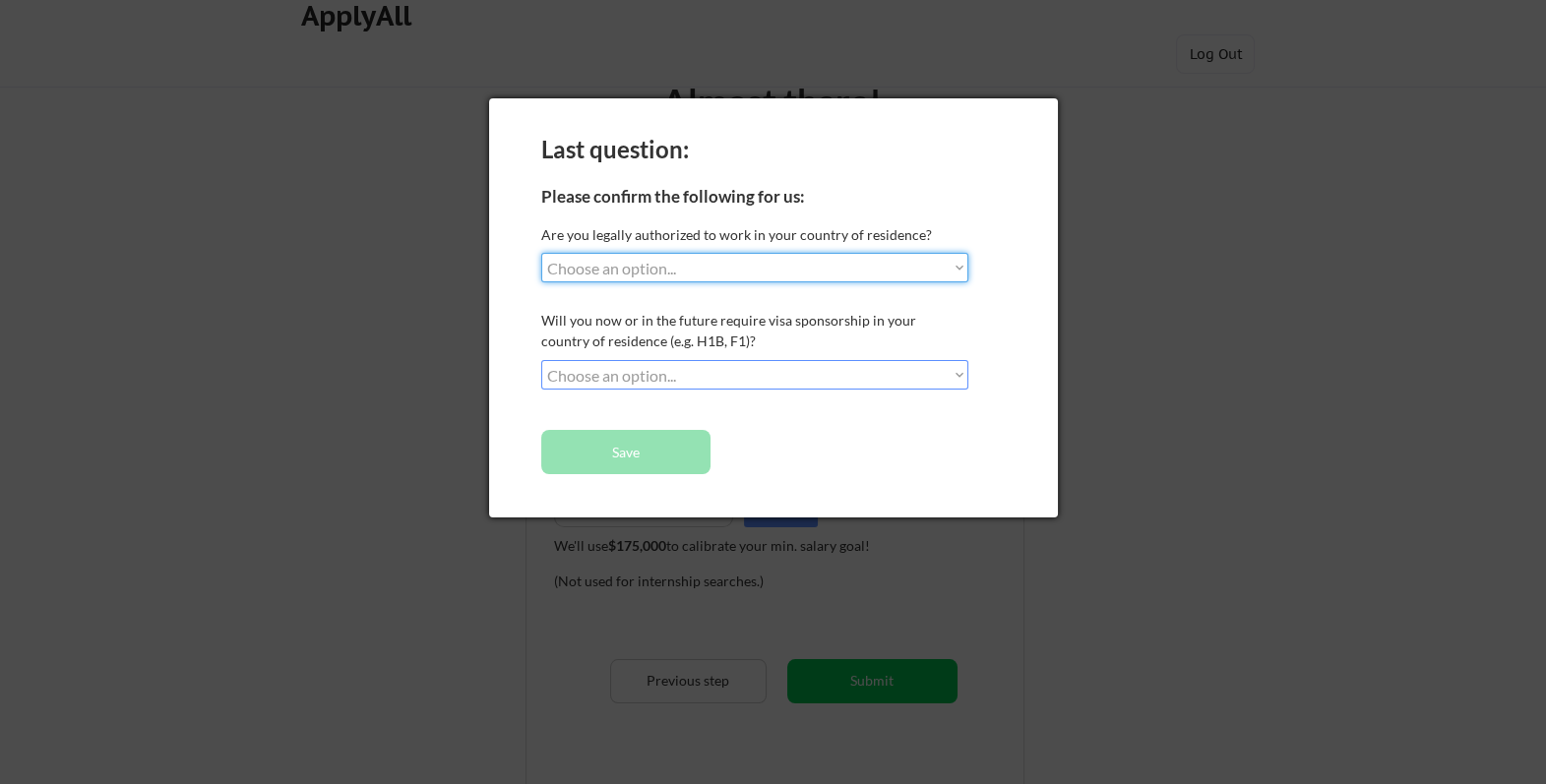
click at [948, 269] on select "Choose an option... Yes, I am a US Citizen Yes, I am a Canadian Citizen Yes, I …" at bounding box center [755, 268] width 428 height 30
select select ""yes__i_am_a_us_citizen""
click at [541, 253] on select "Choose an option... Yes, I am a US Citizen Yes, I am a Canadian Citizen Yes, I …" at bounding box center [755, 268] width 428 height 30
click at [837, 371] on select "Choose an option... No, I will not need sponsorship Yes, I will need sponsorship" at bounding box center [755, 375] width 428 height 30
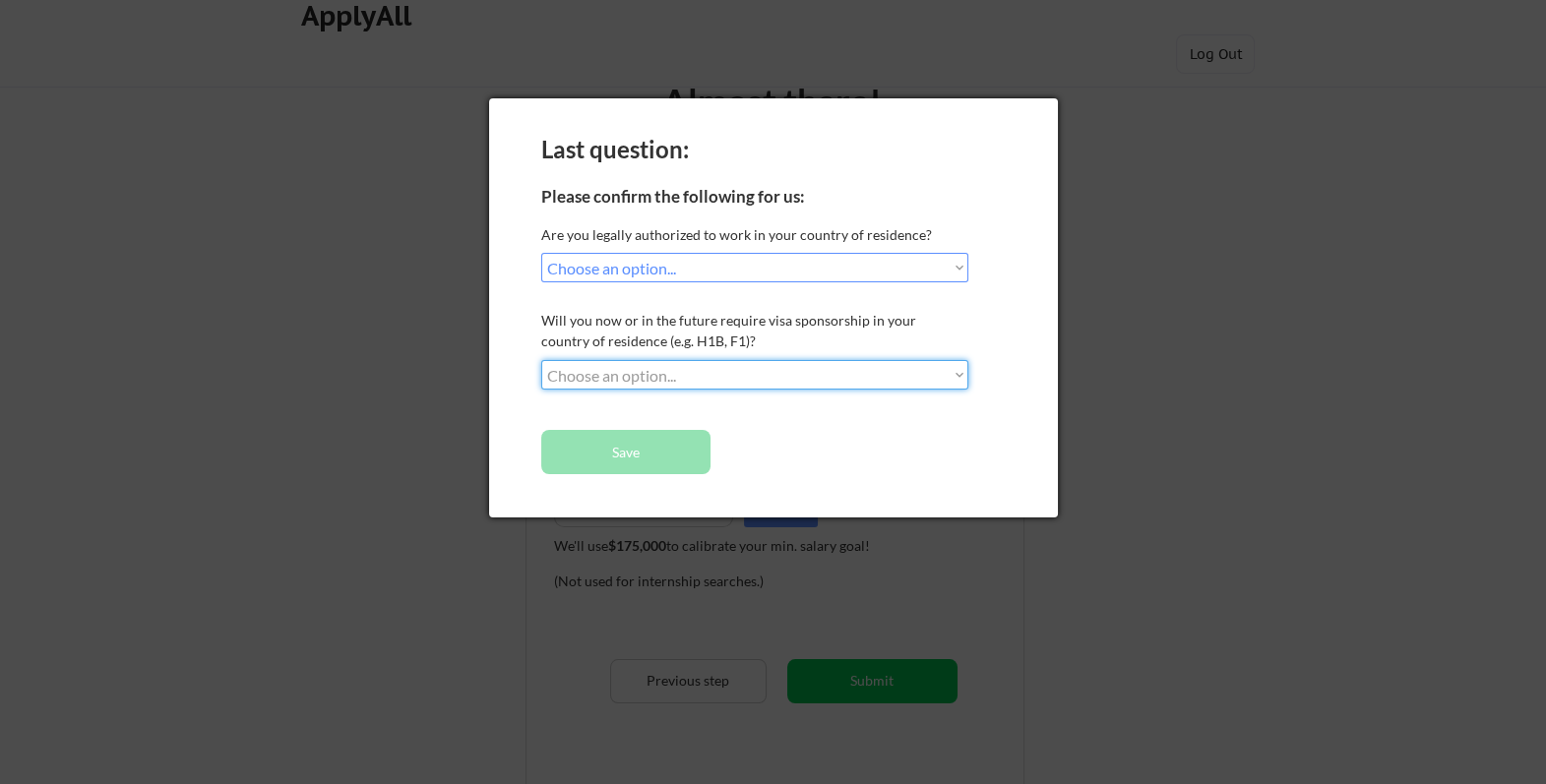
select select ""no__i_will_not_need_sponsorship""
click at [541, 360] on select "Choose an option... No, I will not need sponsorship Yes, I will need sponsorship" at bounding box center [755, 375] width 428 height 30
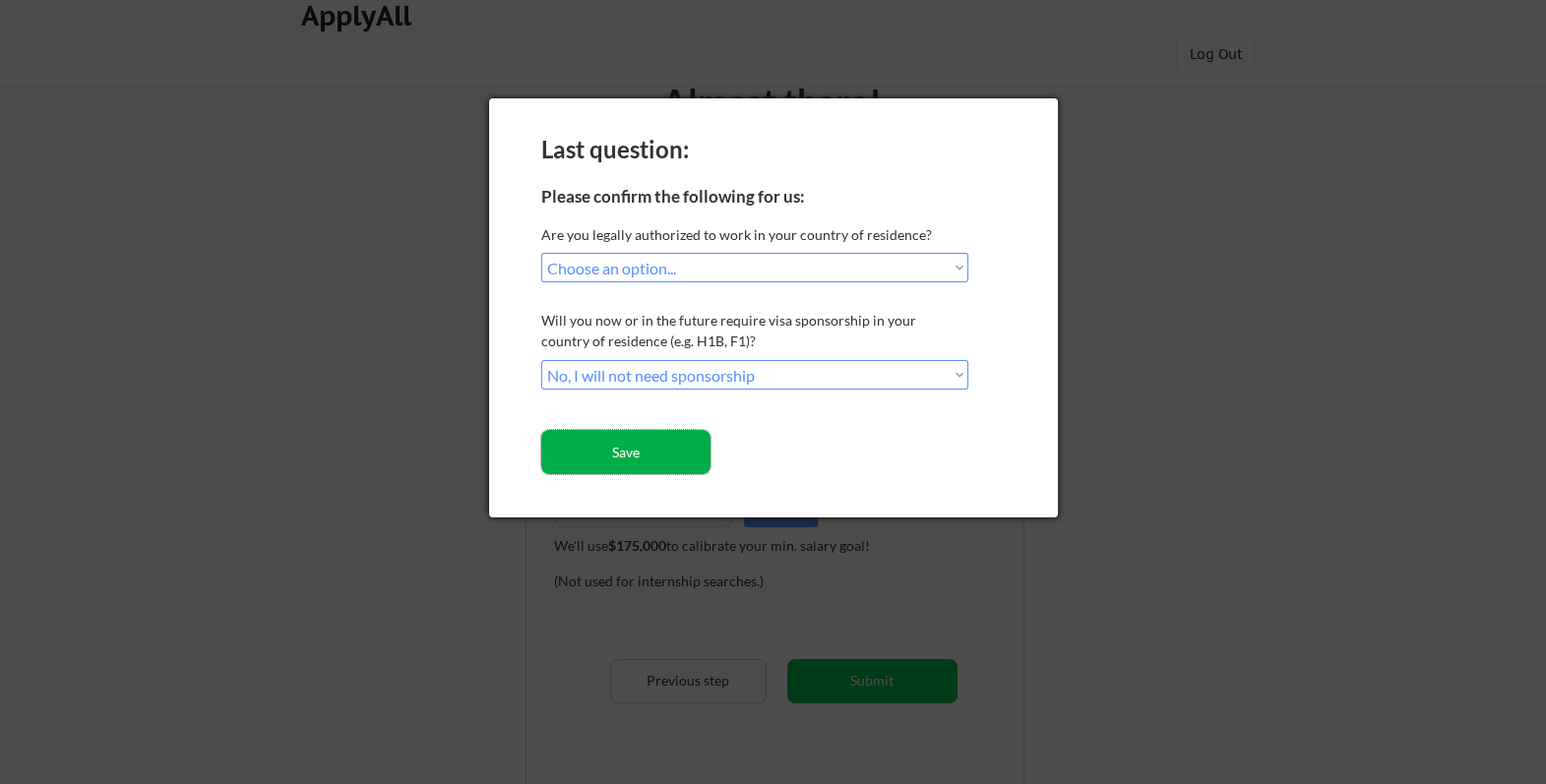
click at [654, 448] on button "Save" at bounding box center [626, 452] width 170 height 44
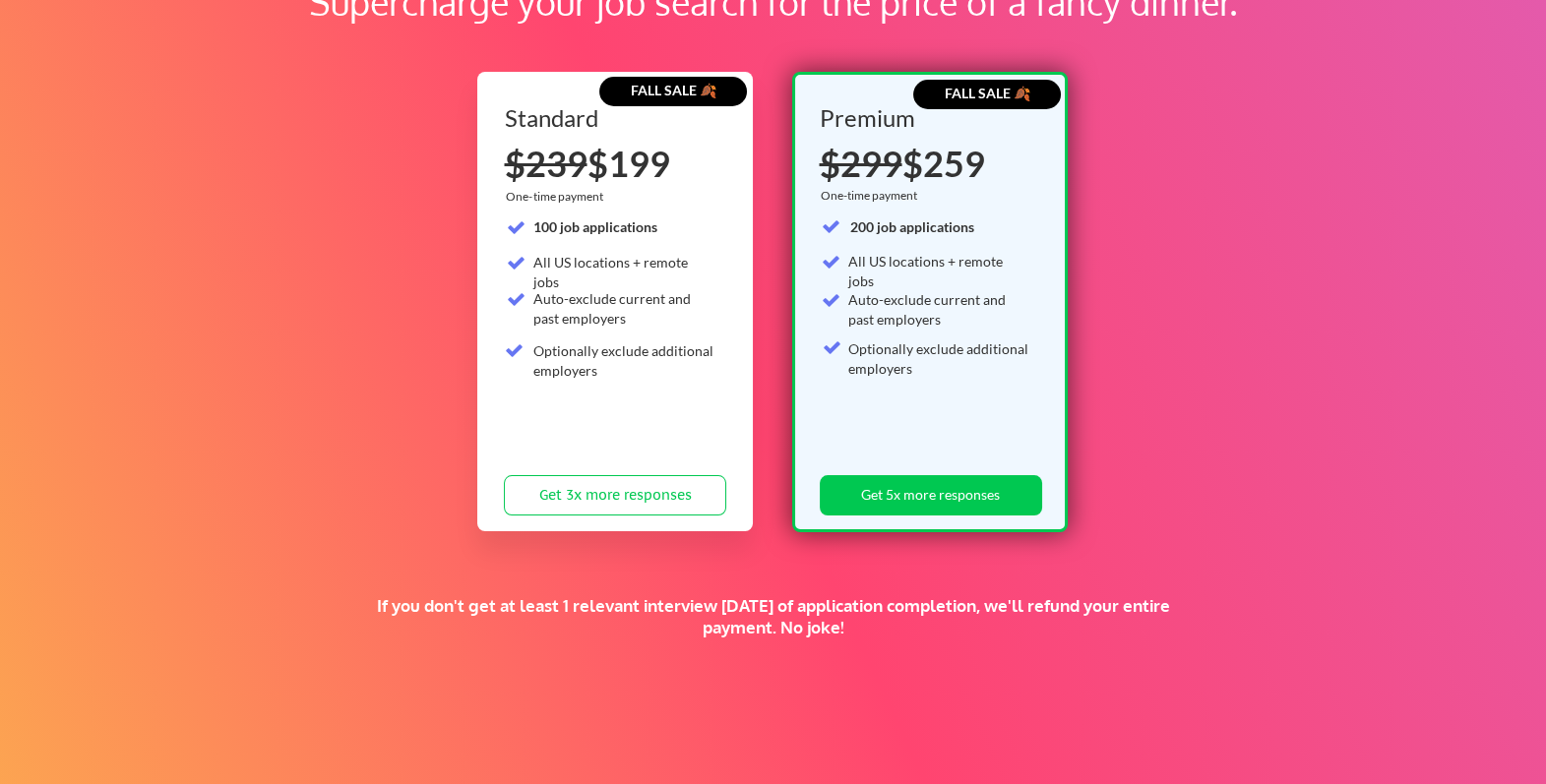
scroll to position [369, 0]
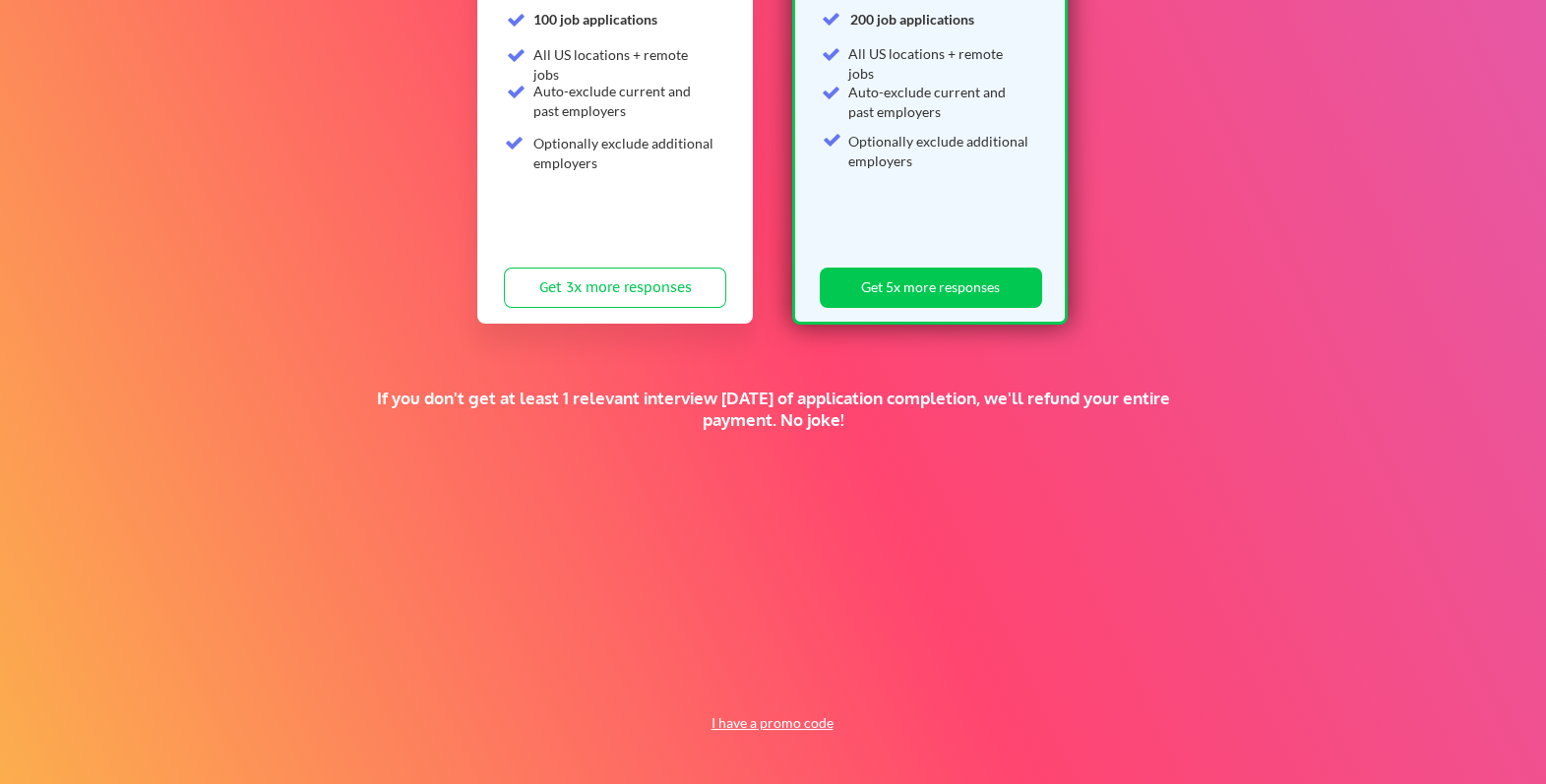
click at [801, 718] on button "I have a promo code" at bounding box center [772, 723] width 145 height 24
click at [708, 682] on input "input" at bounding box center [721, 677] width 182 height 40
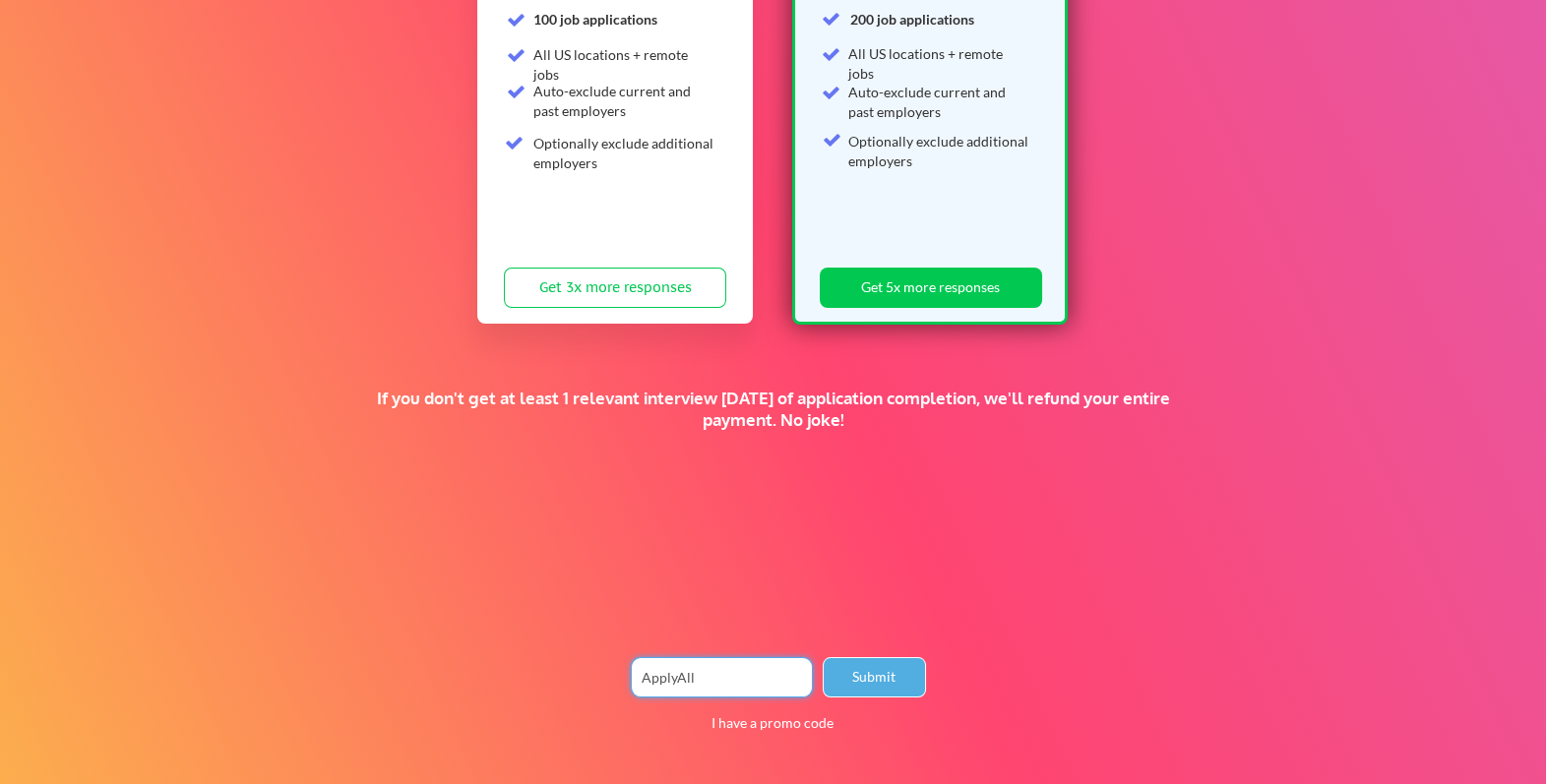
type input "ApplyAll"
click at [847, 677] on button "Submit" at bounding box center [874, 677] width 103 height 40
